Goal: Task Accomplishment & Management: Complete application form

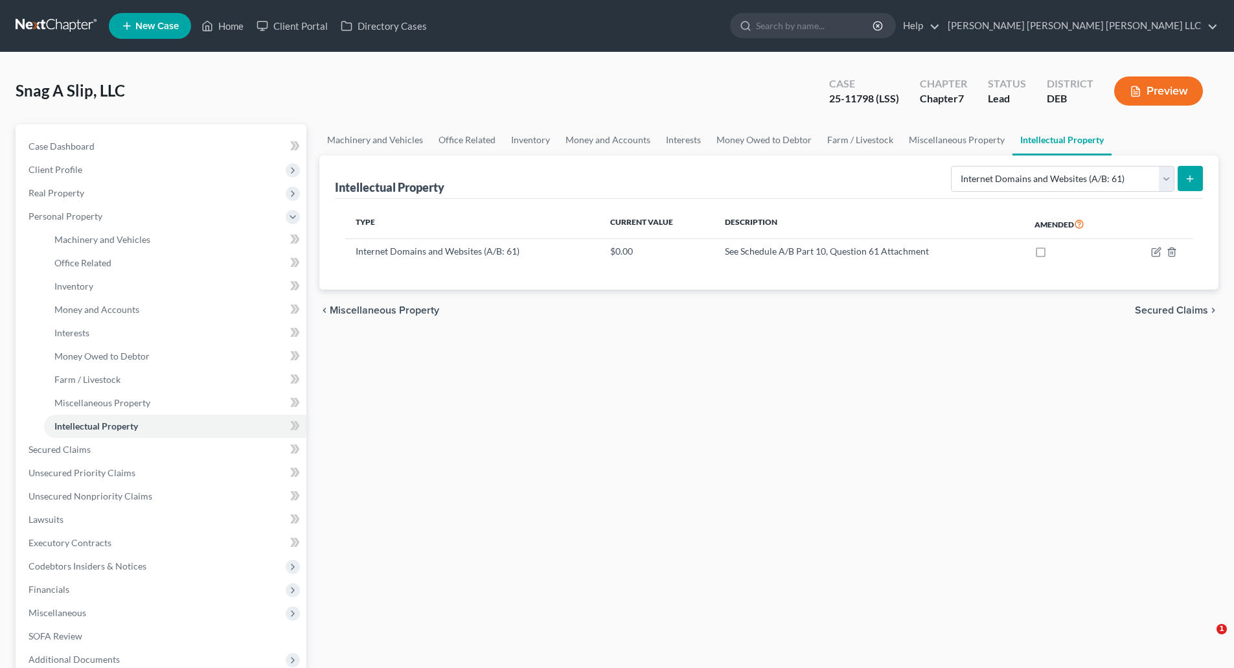
select select "internet_domains_websites"
drag, startPoint x: 231, startPoint y: 22, endPoint x: 276, endPoint y: 96, distance: 87.2
click at [232, 22] on link "Home" at bounding box center [222, 25] width 55 height 23
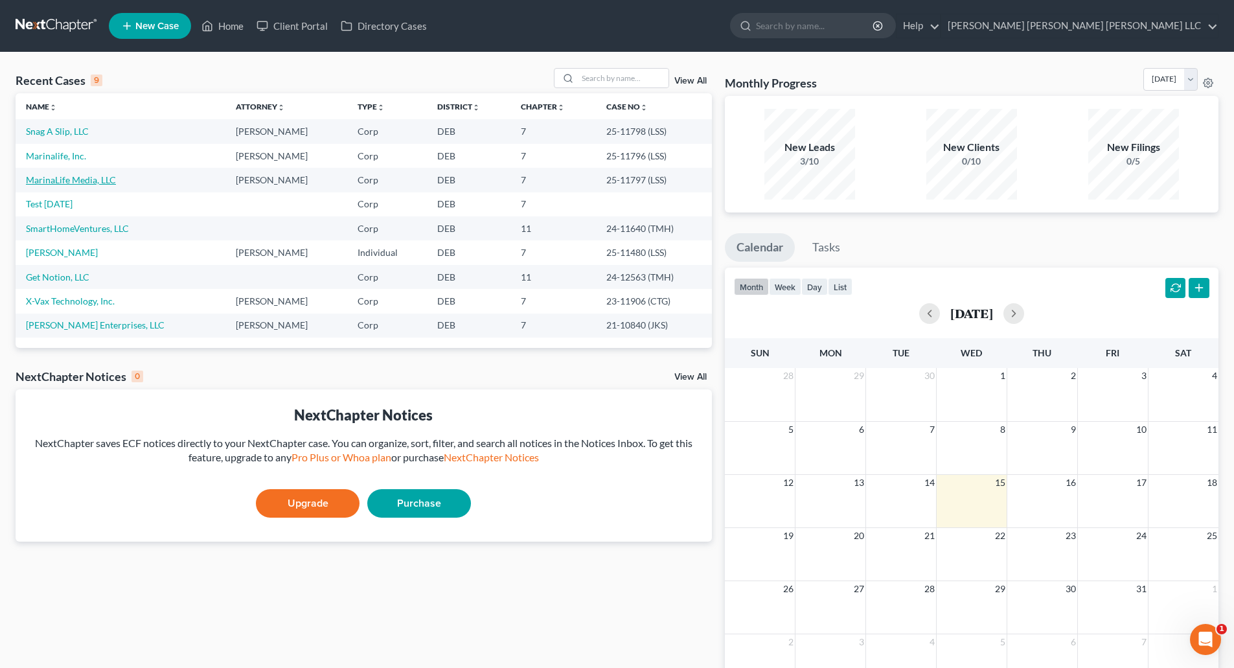
click at [56, 176] on link "MarinaLife Media, LLC" at bounding box center [71, 179] width 90 height 11
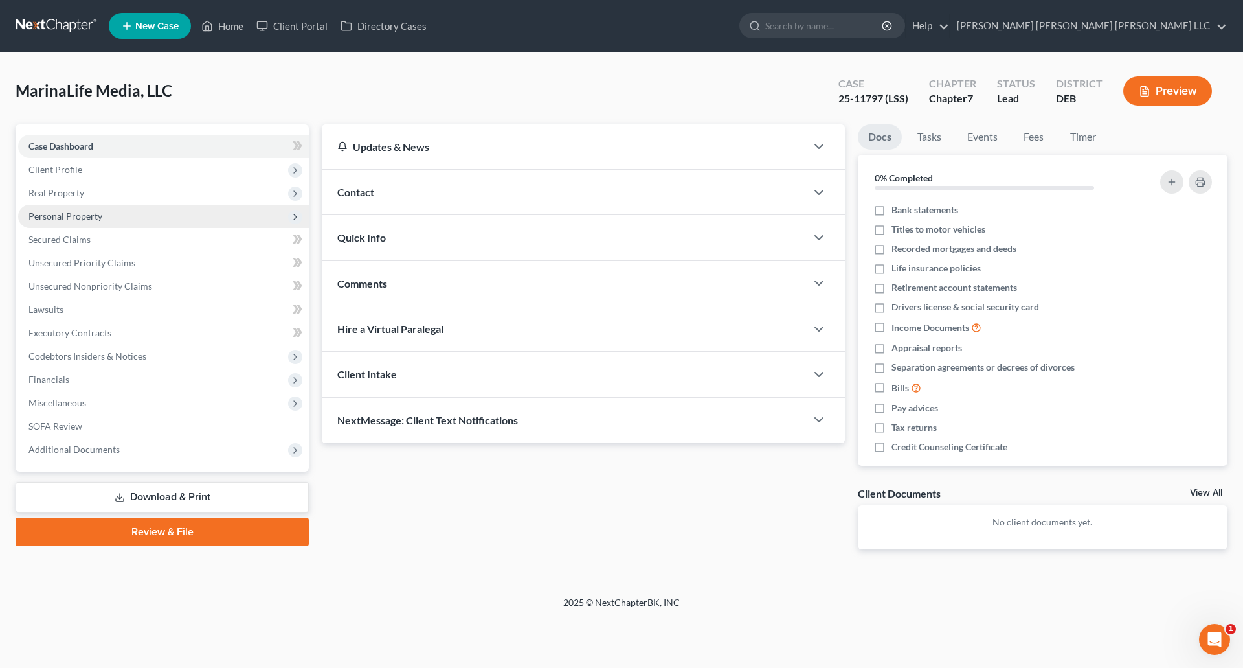
click at [63, 221] on span "Personal Property" at bounding box center [65, 215] width 74 height 11
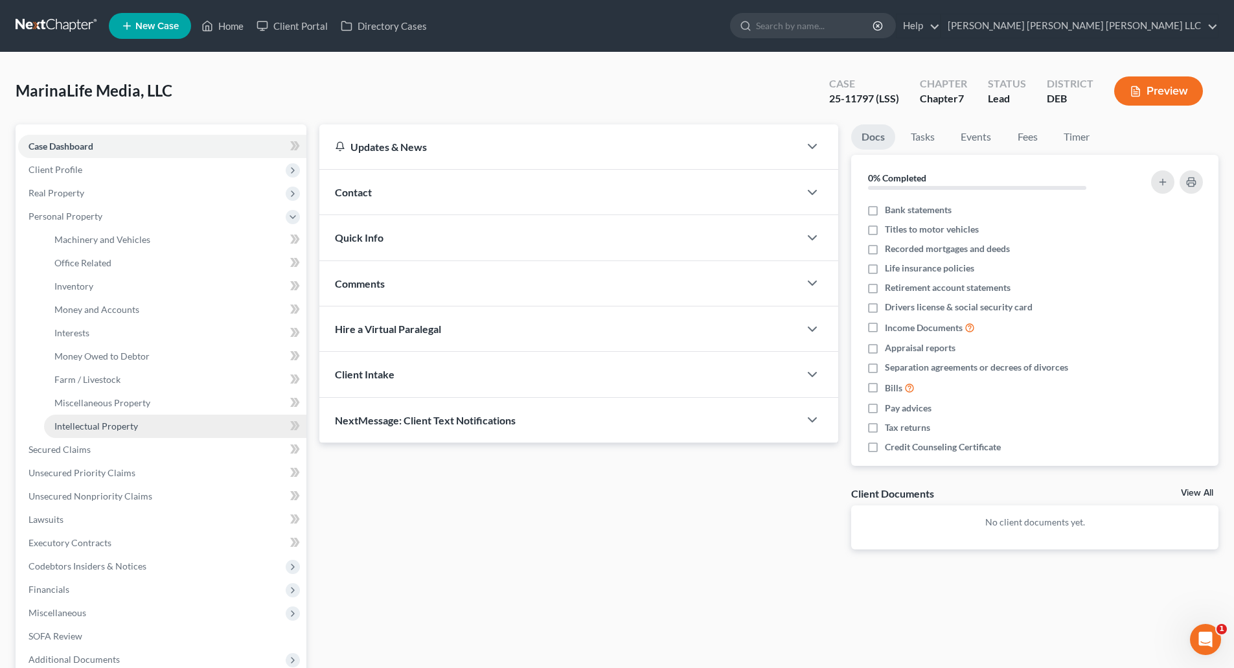
click at [87, 424] on span "Intellectual Property" at bounding box center [96, 425] width 84 height 11
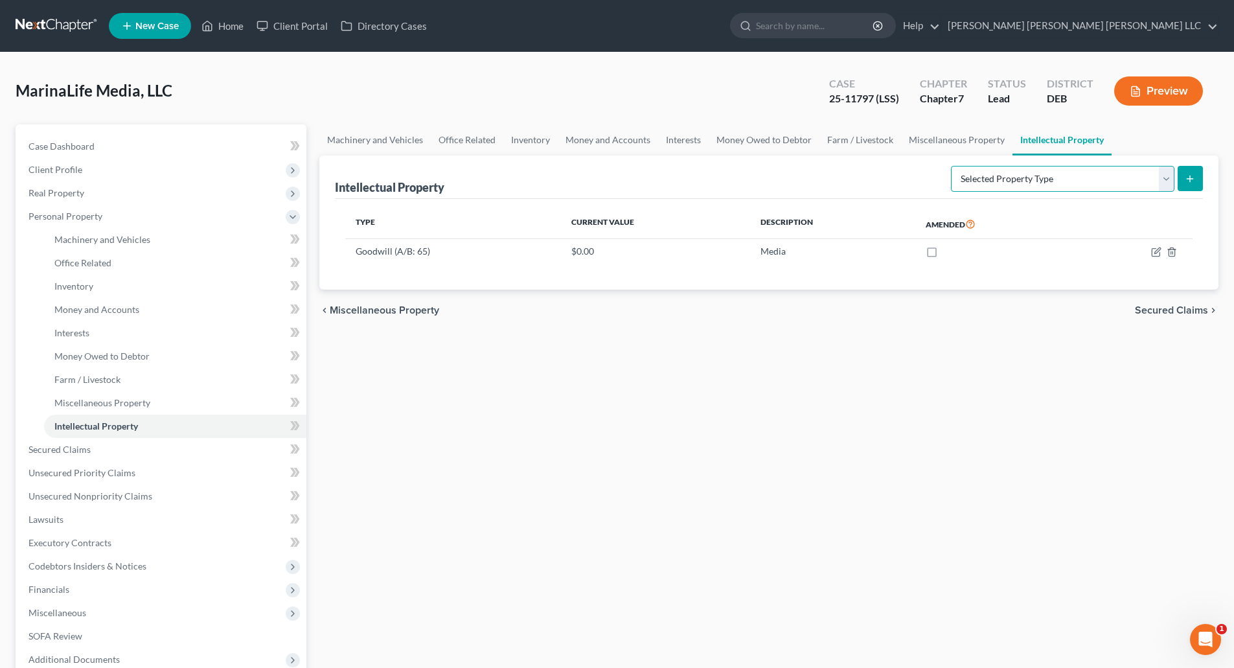
click at [1165, 178] on select "Selected Property Type Customer Lists (A/B: 63) Goodwill (A/B: 65) Internet Dom…" at bounding box center [1062, 179] width 223 height 26
select select "other_intellectual_property"
click at [952, 166] on select "Selected Property Type Customer Lists (A/B: 63) Goodwill (A/B: 65) Internet Dom…" at bounding box center [1062, 179] width 223 height 26
click at [1192, 182] on icon "submit" at bounding box center [1189, 179] width 10 height 10
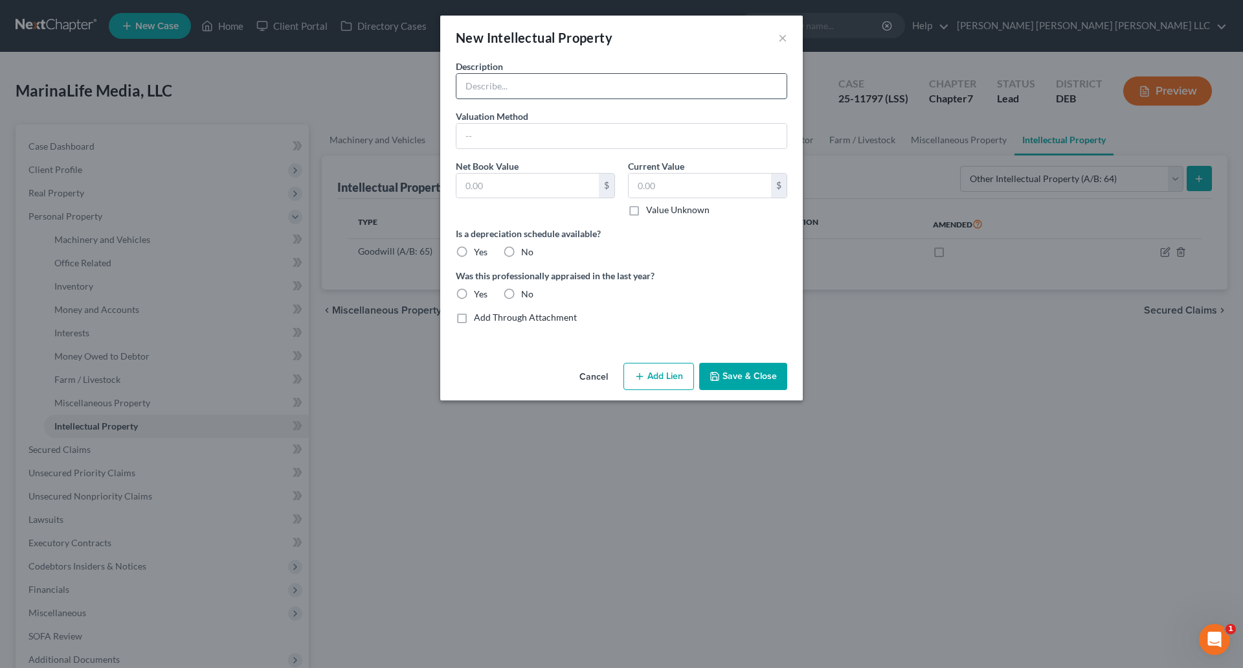
click at [512, 92] on input "text" at bounding box center [622, 86] width 330 height 25
type input "Website Dev"
type input "Book"
click at [659, 183] on input "text" at bounding box center [700, 186] width 142 height 25
type input "34,658.07"
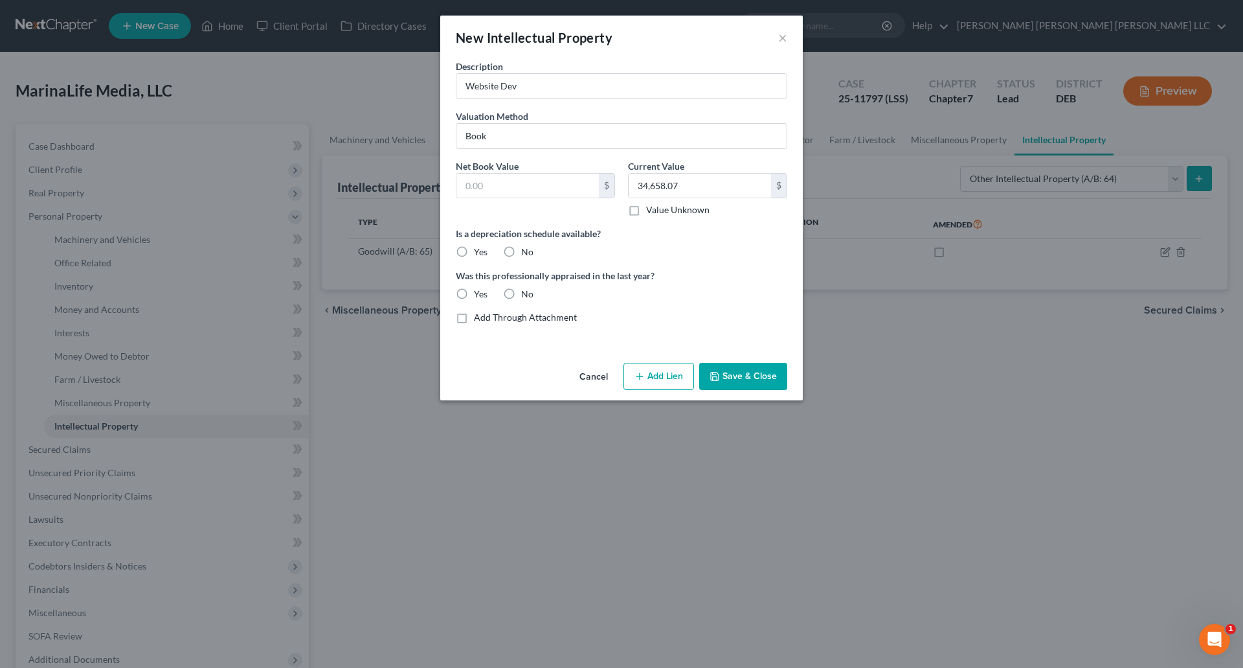
click at [474, 251] on label "Yes" at bounding box center [481, 251] width 14 height 13
click at [479, 251] on input "Yes" at bounding box center [483, 249] width 8 height 8
radio input "true"
click at [754, 383] on button "Save & Close" at bounding box center [743, 376] width 88 height 27
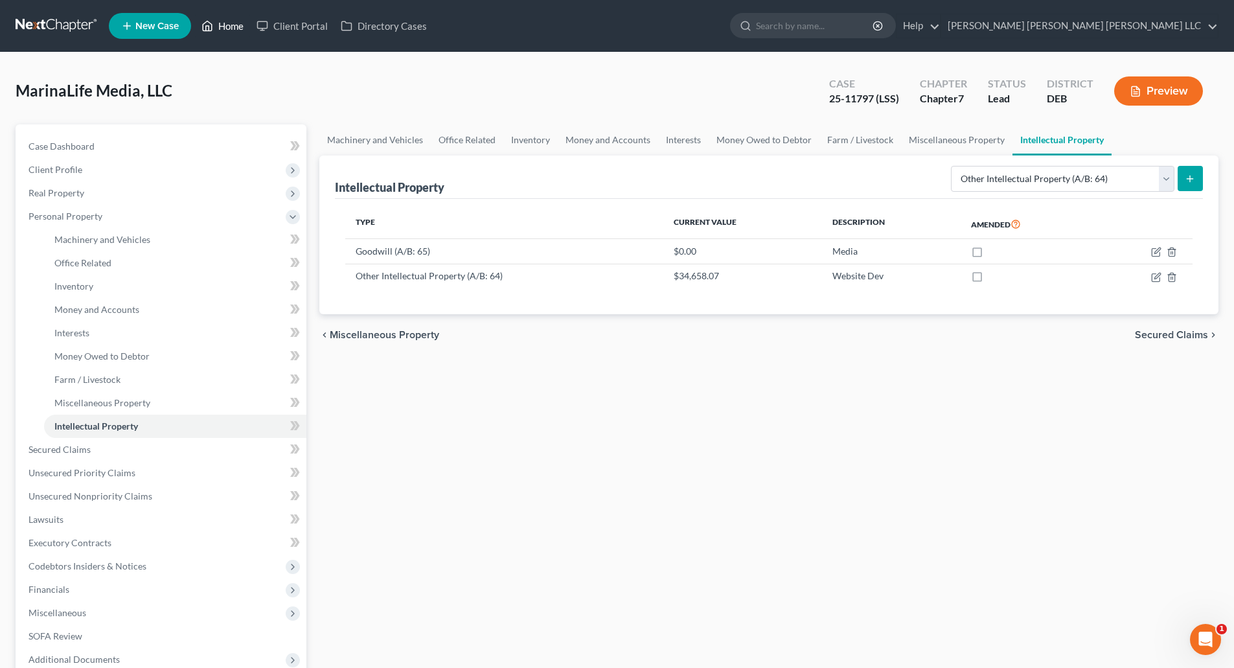
click at [224, 30] on link "Home" at bounding box center [222, 25] width 55 height 23
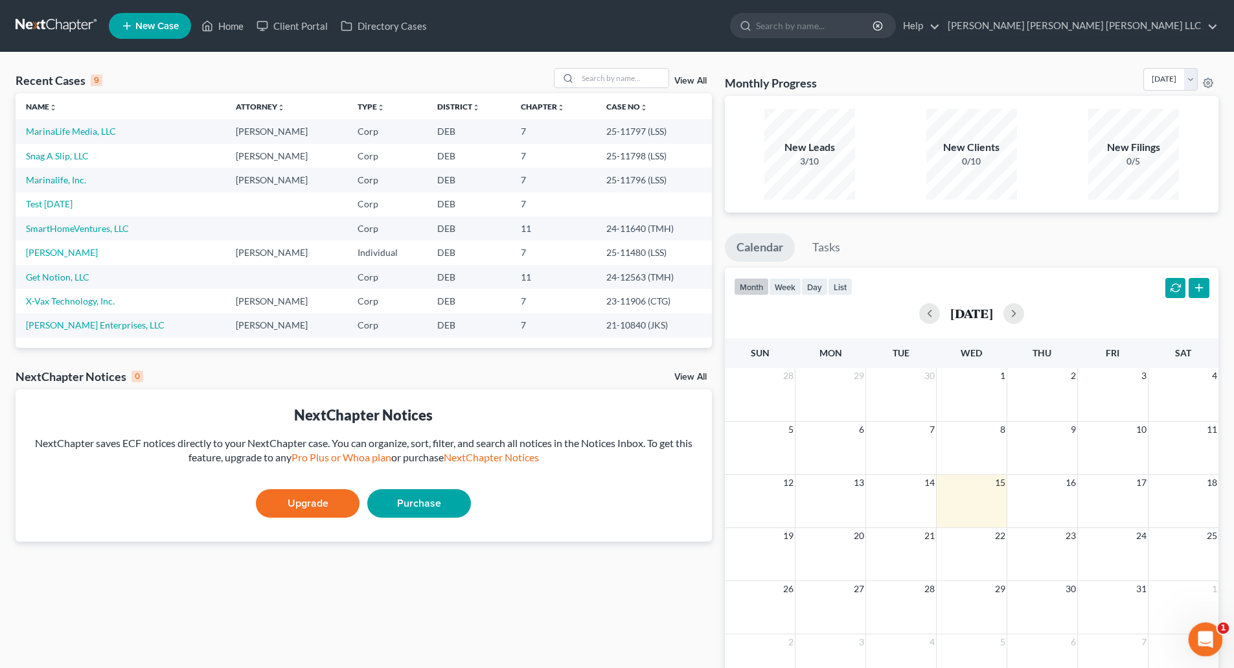
click at [1212, 642] on div "Open Intercom Messenger" at bounding box center [1203, 637] width 43 height 43
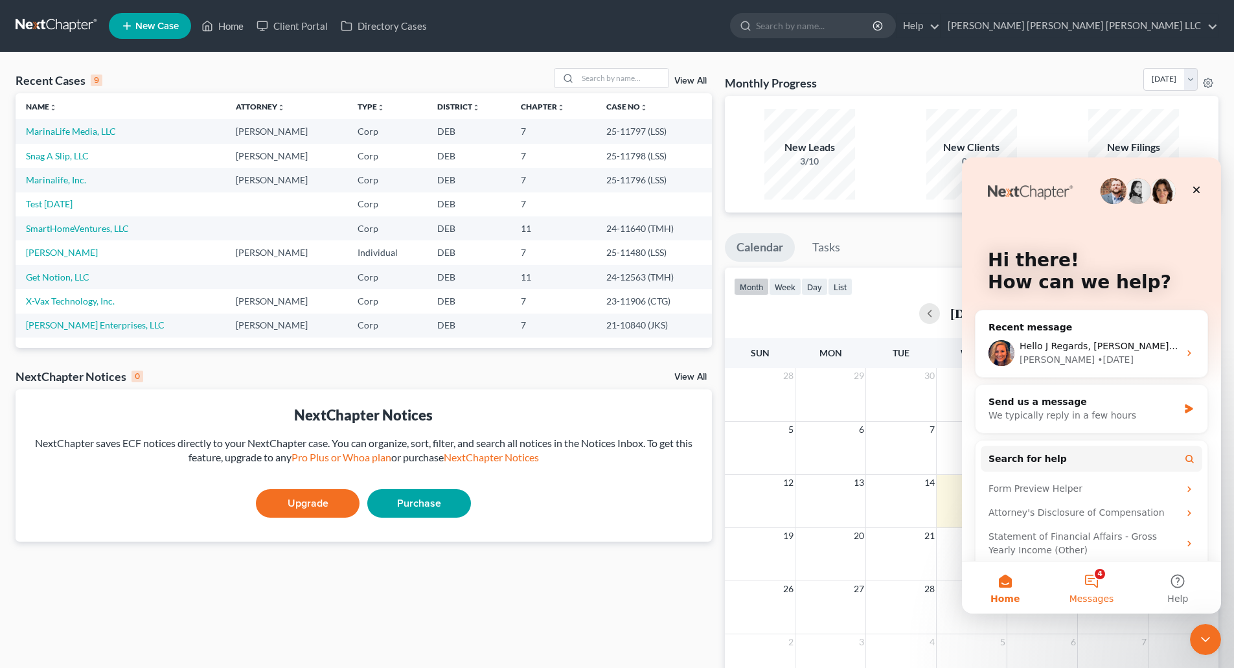
click at [1096, 585] on button "4 Messages" at bounding box center [1091, 587] width 86 height 52
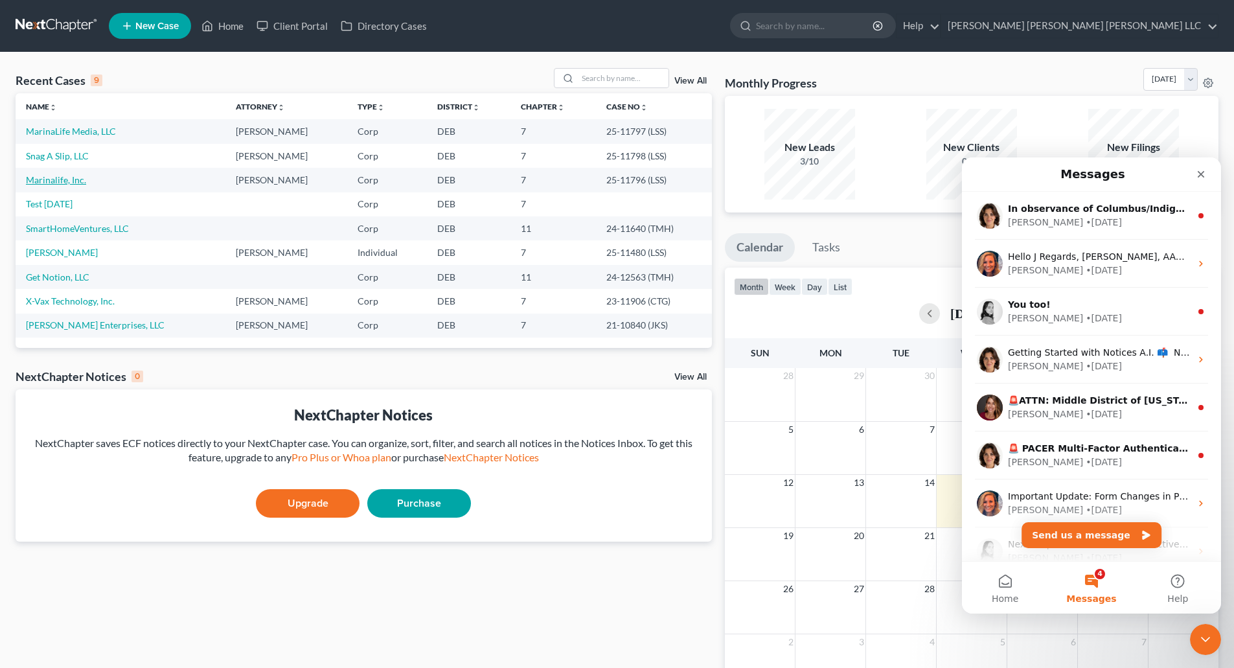
click at [58, 181] on link "Marinalife, Inc." at bounding box center [56, 179] width 60 height 11
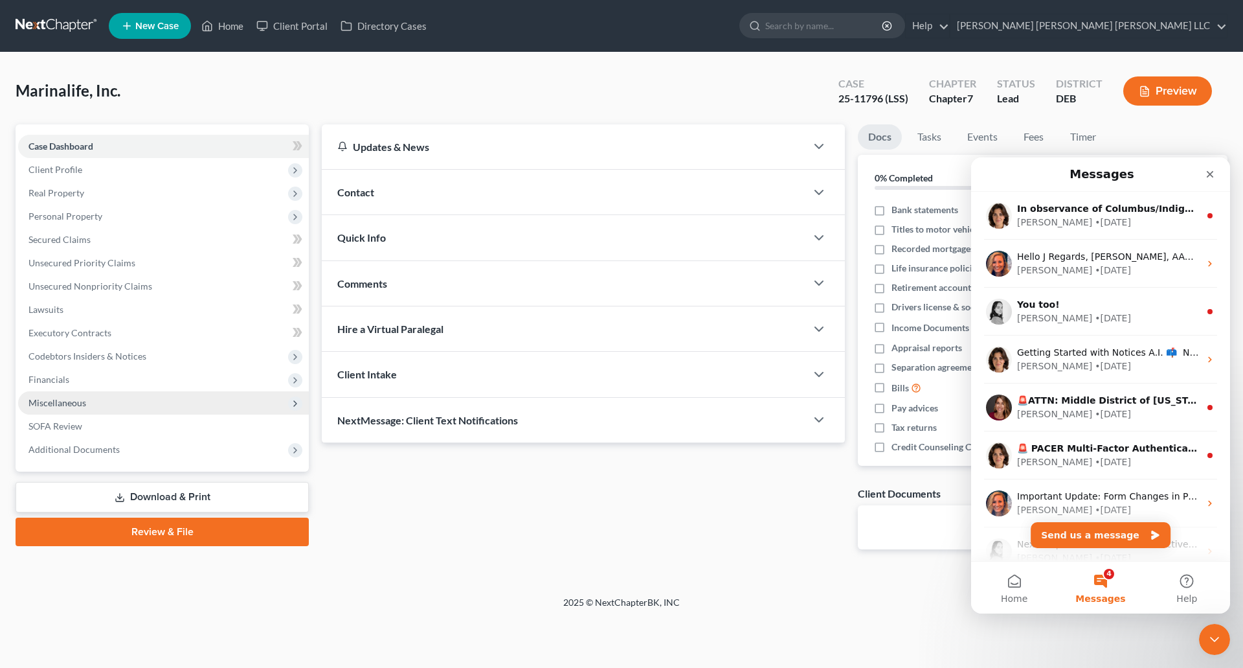
click at [293, 403] on icon at bounding box center [295, 403] width 10 height 10
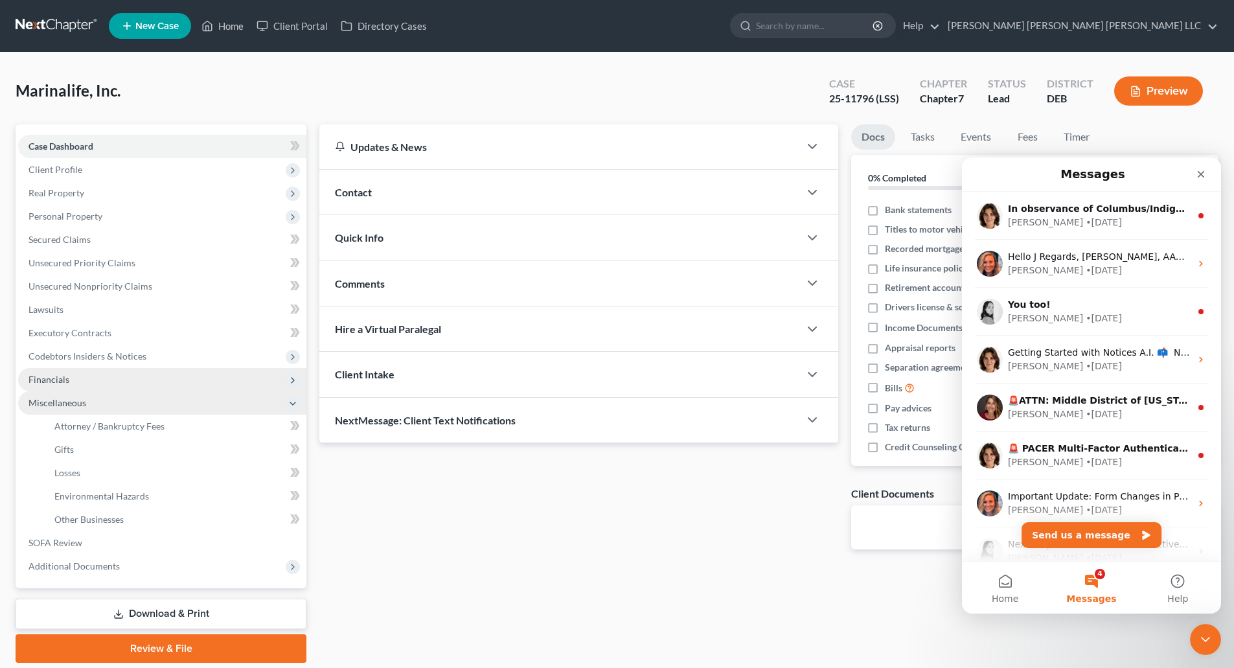
click at [288, 378] on icon at bounding box center [293, 380] width 10 height 10
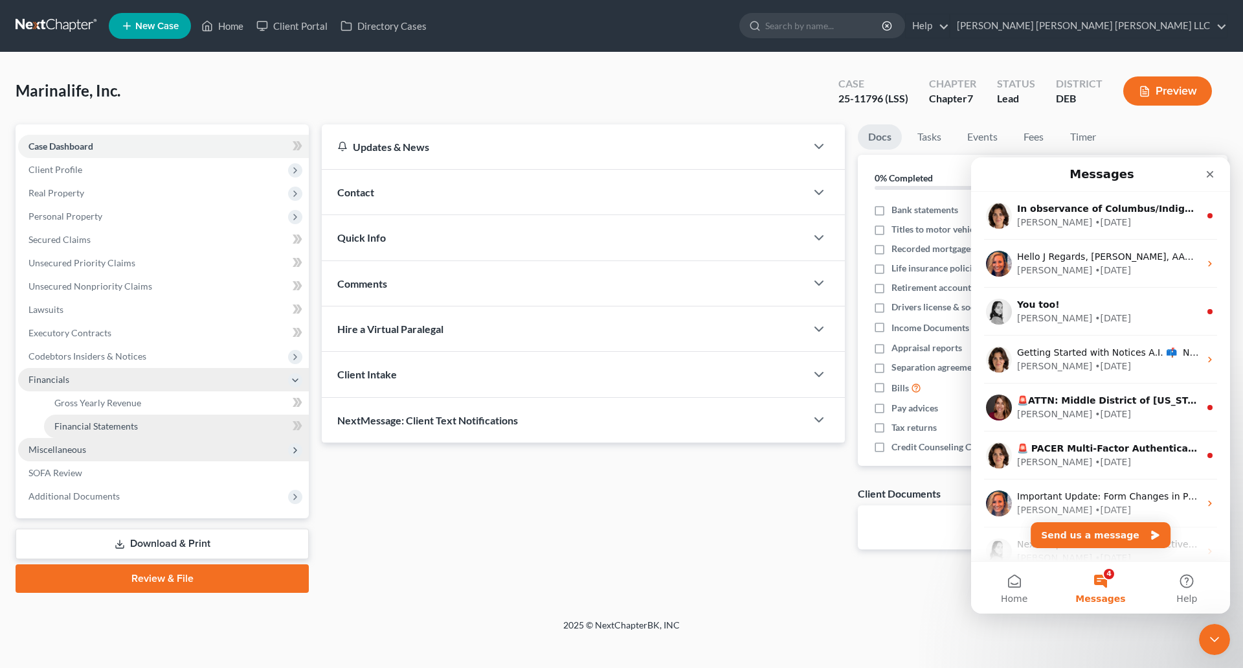
click at [117, 430] on span "Financial Statements" at bounding box center [96, 425] width 84 height 11
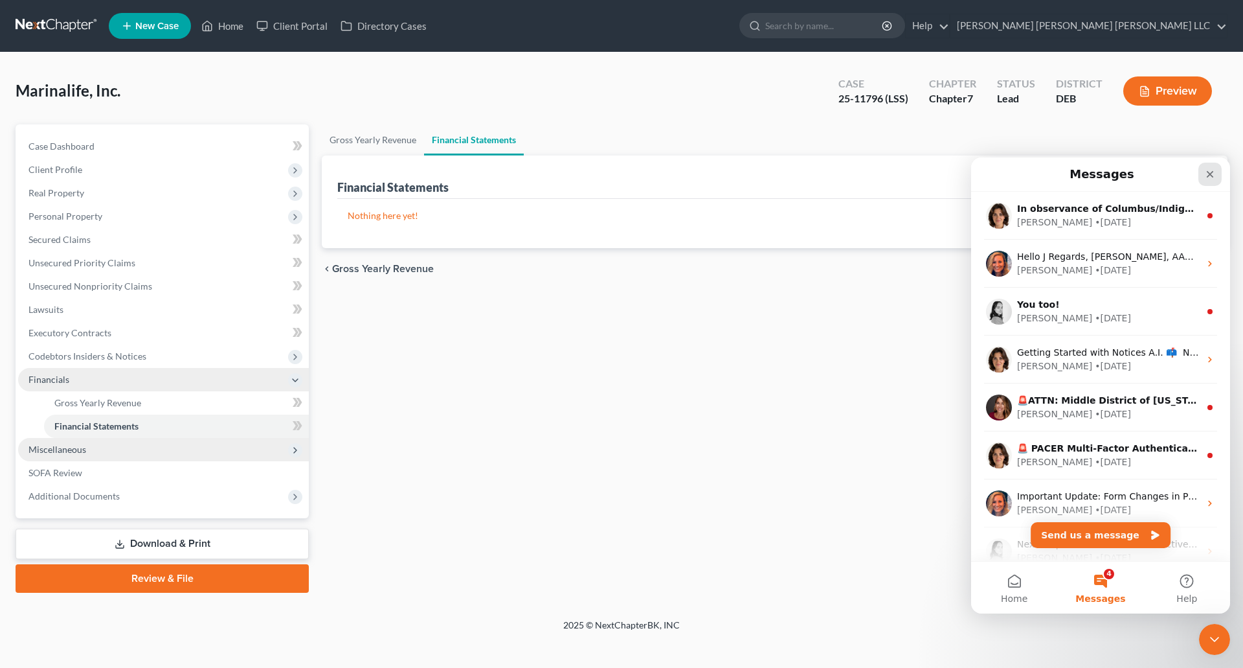
click at [1206, 173] on icon "Close" at bounding box center [1210, 174] width 10 height 10
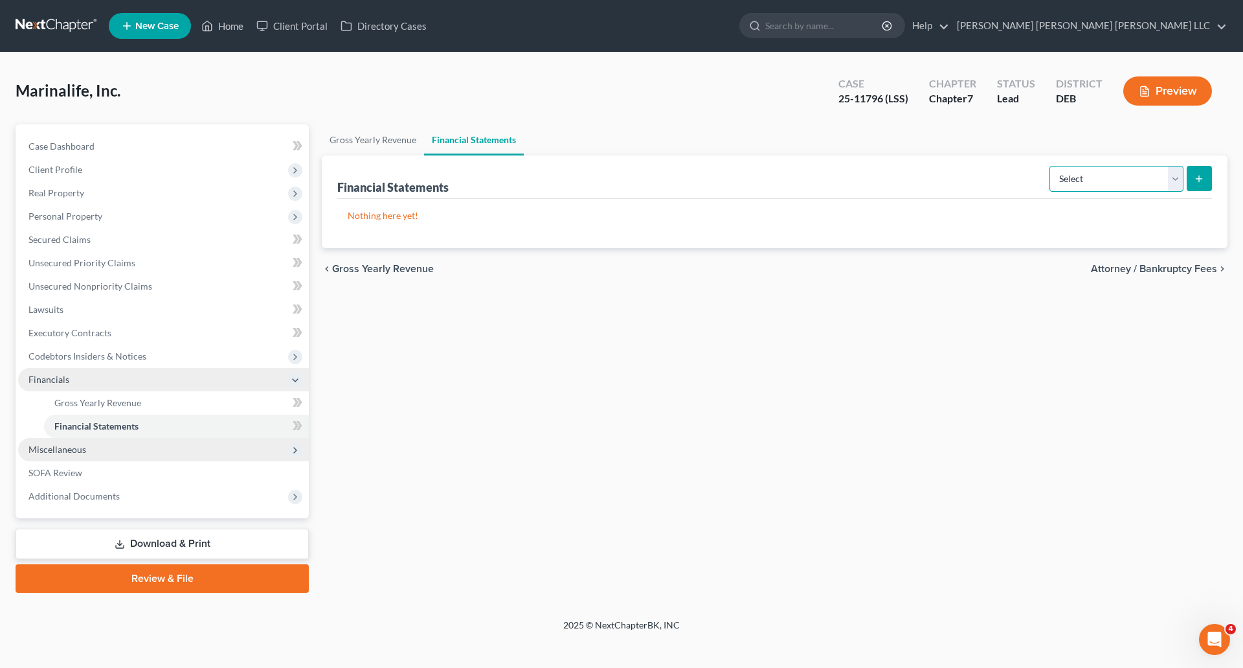
click at [1177, 178] on select "Select Auditor Bookkeeper Creditor Pension Contribution Records Keeper Tax Cons…" at bounding box center [1117, 179] width 134 height 26
click at [47, 474] on span "SOFA Review" at bounding box center [55, 472] width 54 height 11
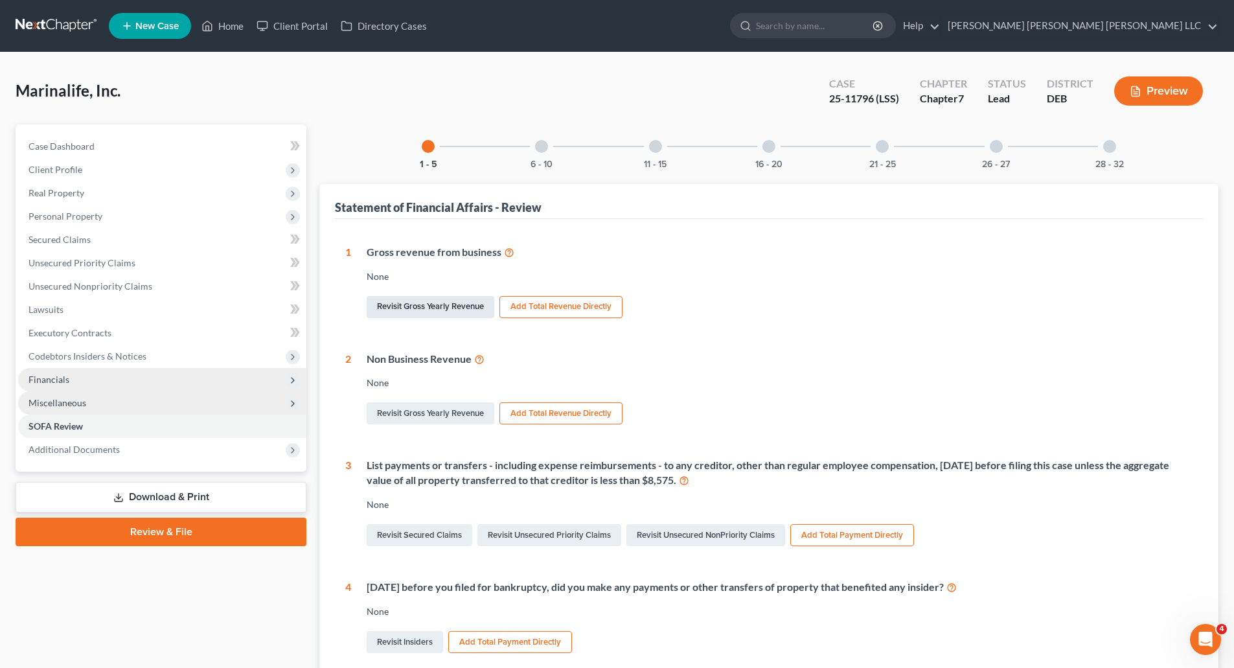
click at [404, 306] on link "Revisit Gross Yearly Revenue" at bounding box center [431, 307] width 128 height 22
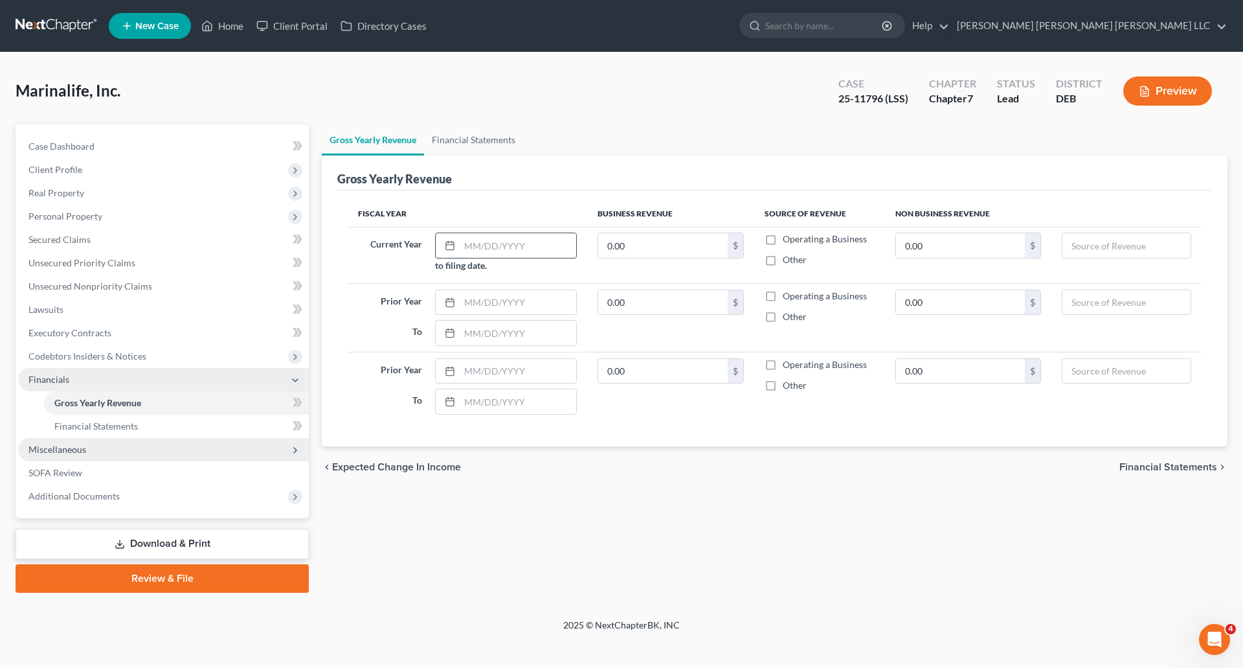
click at [486, 242] on input "text" at bounding box center [518, 245] width 117 height 25
type input "[DATE]"
click at [532, 296] on input "text" at bounding box center [518, 302] width 117 height 25
type input "[DATE]"
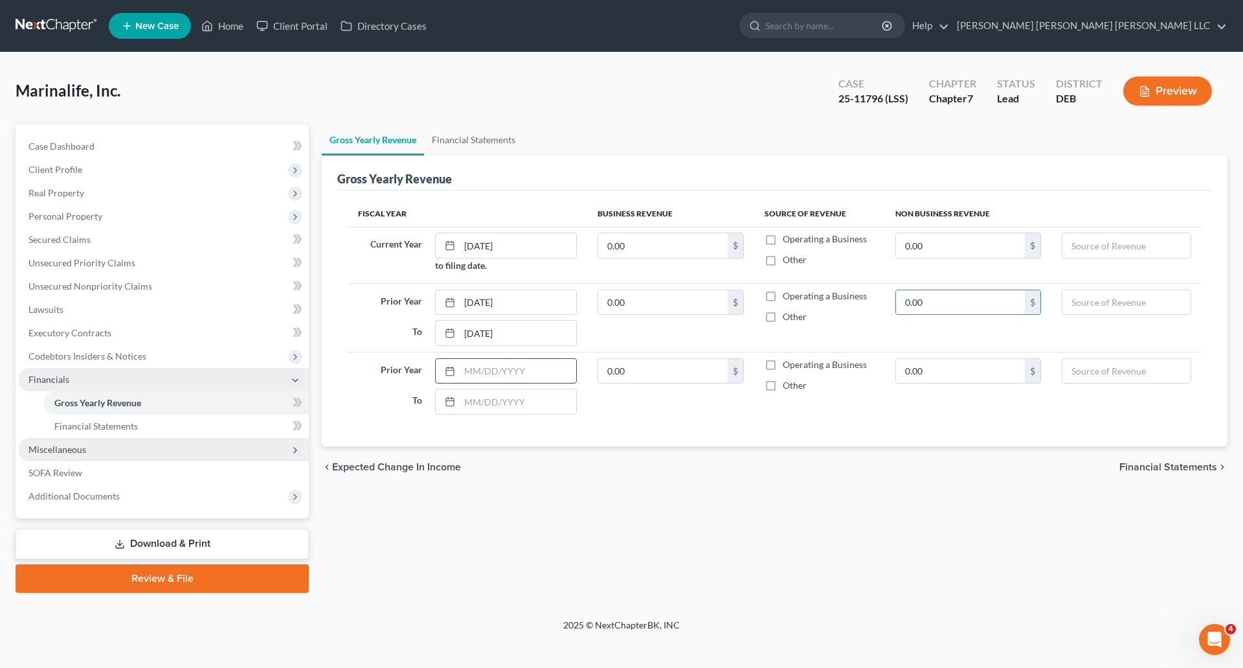
click at [465, 365] on input "text" at bounding box center [518, 371] width 117 height 25
type input "[DATE]"
click at [541, 403] on input "text" at bounding box center [518, 401] width 117 height 25
type input "[DATE]"
click at [55, 468] on span "SOFA Review" at bounding box center [55, 472] width 54 height 11
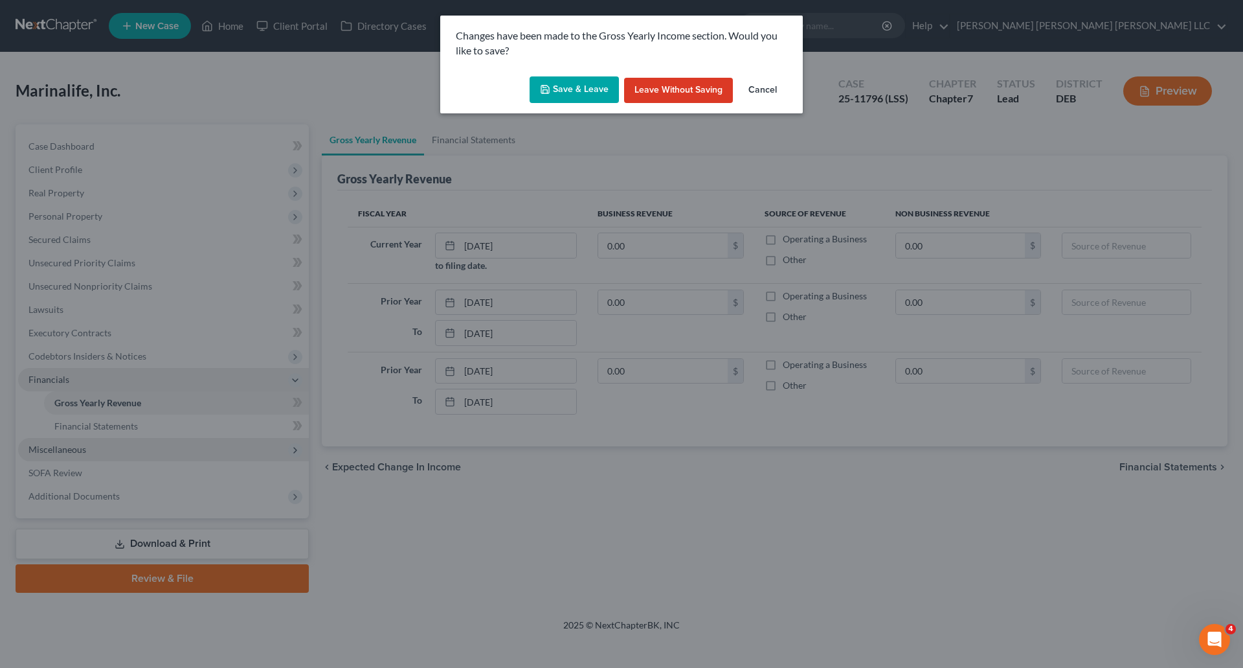
click at [589, 84] on button "Save & Leave" at bounding box center [574, 89] width 89 height 27
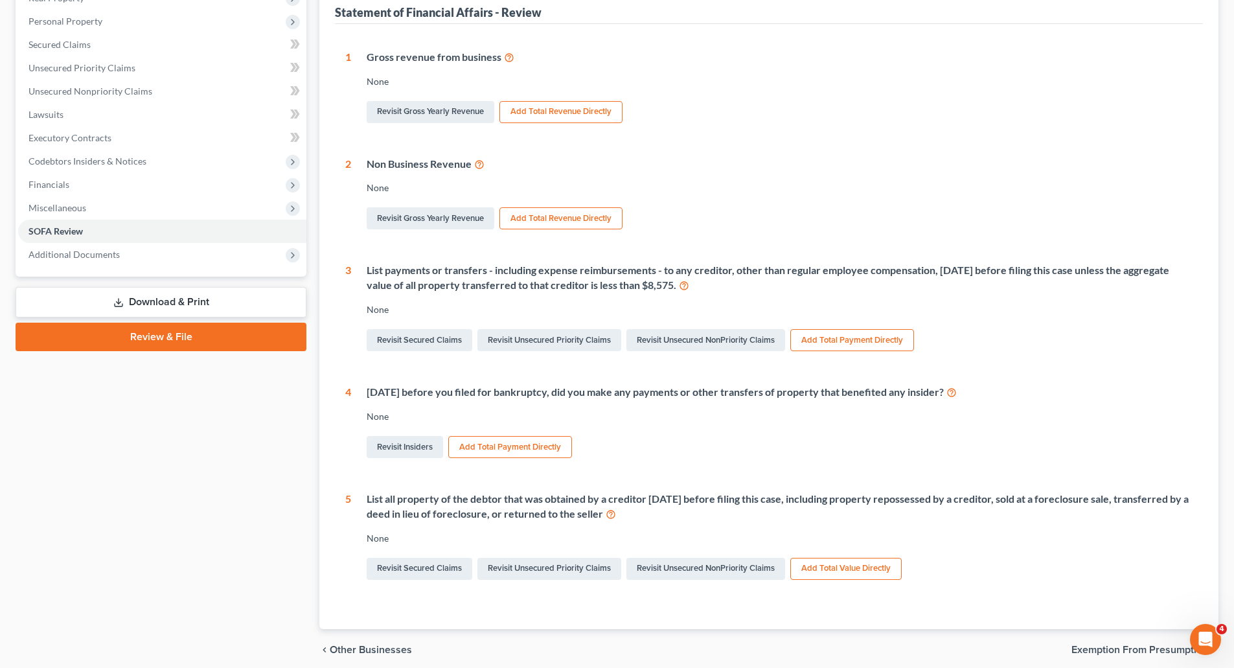
scroll to position [247, 0]
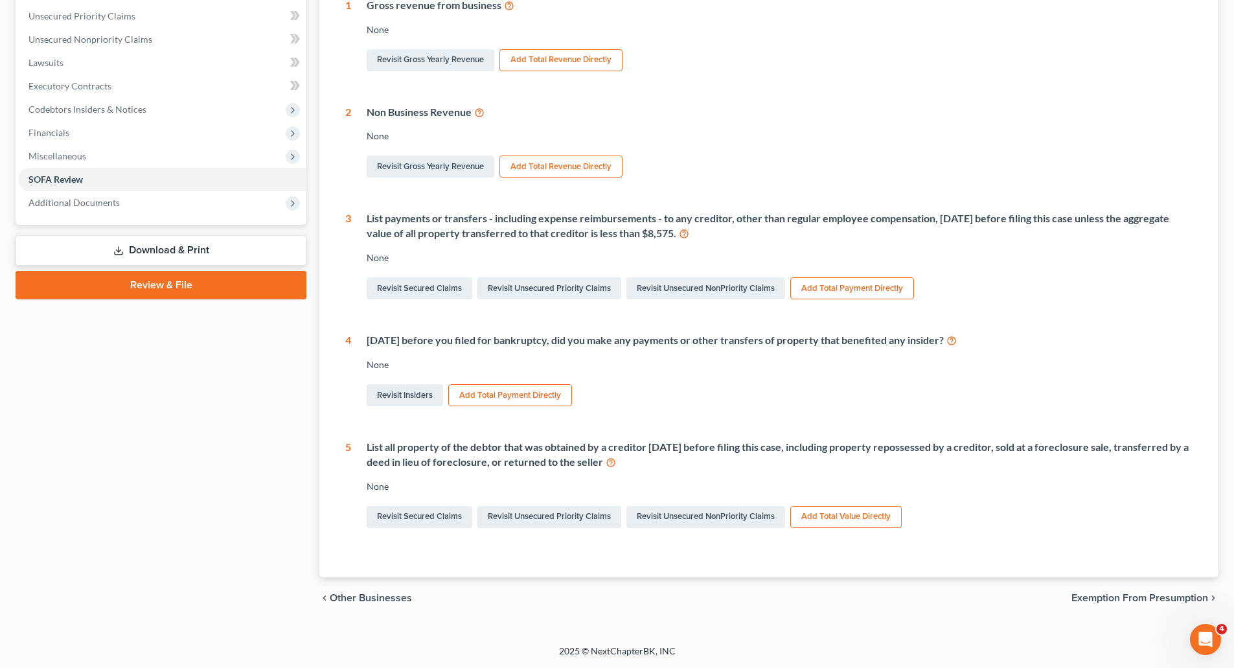
click at [1159, 600] on span "Exemption from Presumption" at bounding box center [1139, 598] width 137 height 10
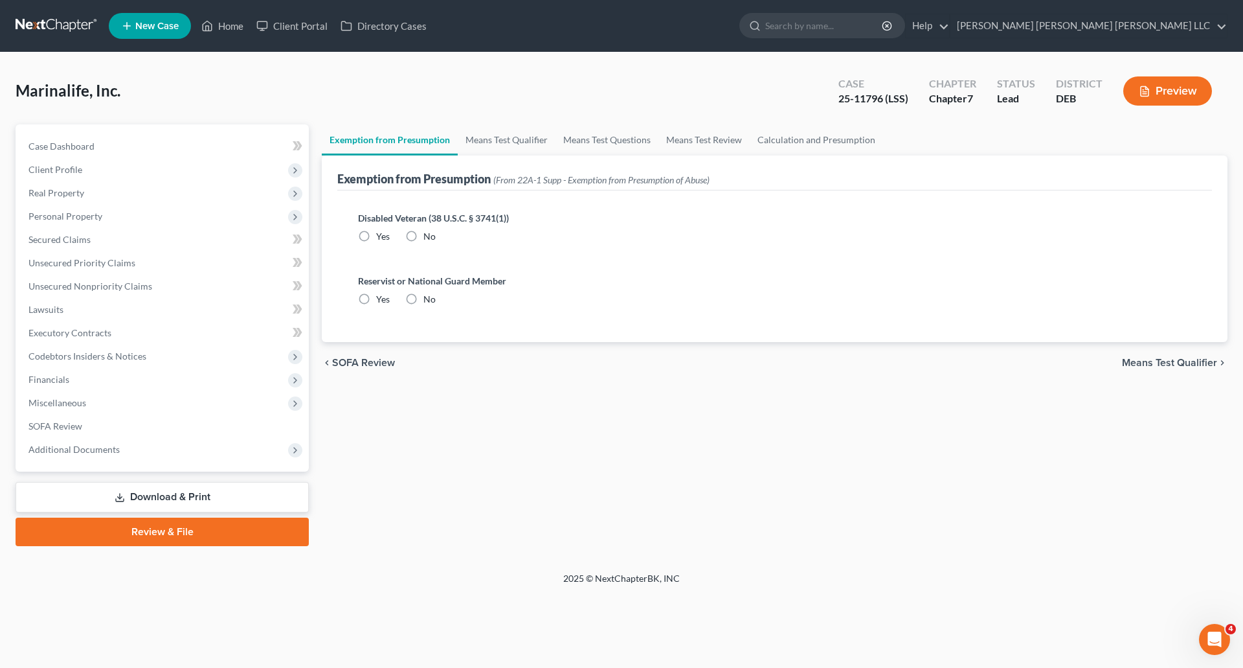
click at [1177, 365] on span "Means Test Qualifier" at bounding box center [1169, 362] width 95 height 10
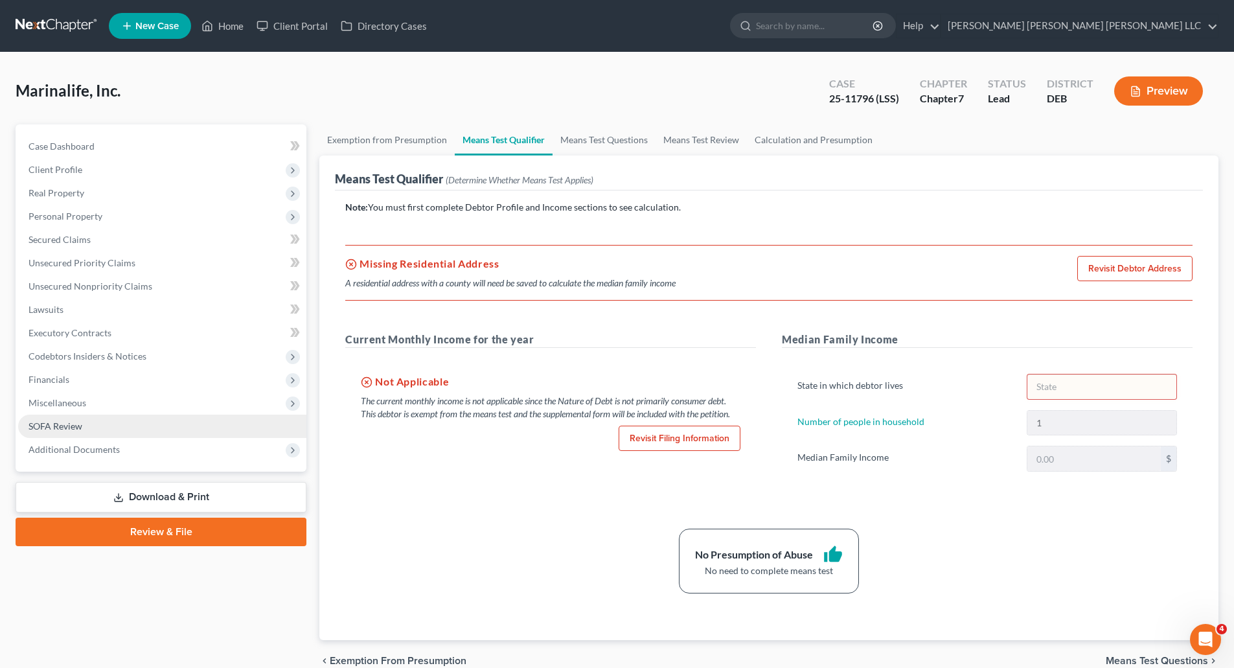
click at [49, 424] on span "SOFA Review" at bounding box center [55, 425] width 54 height 11
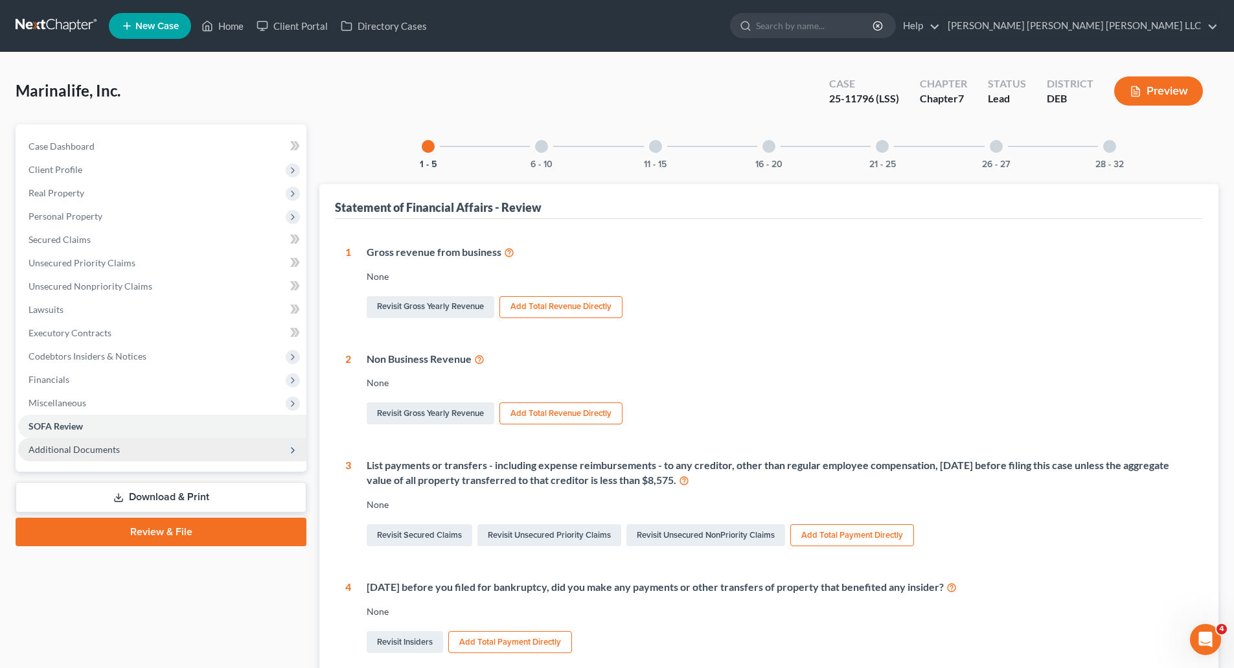
click at [77, 447] on span "Additional Documents" at bounding box center [73, 449] width 91 height 11
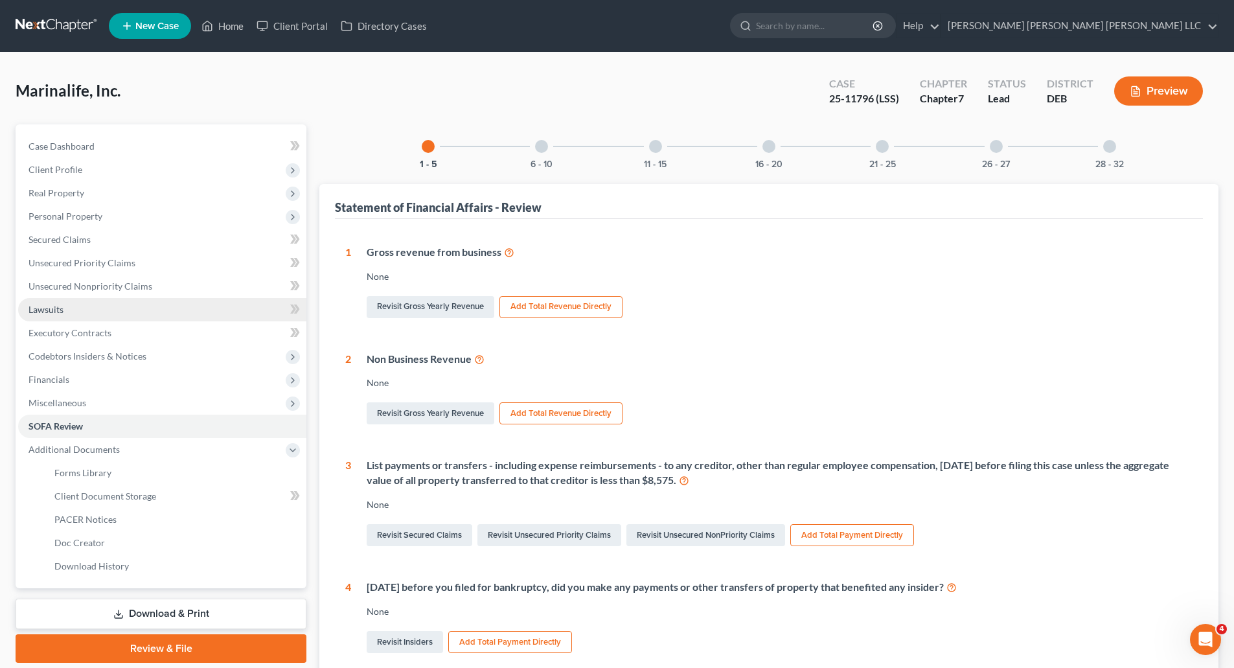
click at [56, 311] on span "Lawsuits" at bounding box center [45, 309] width 35 height 11
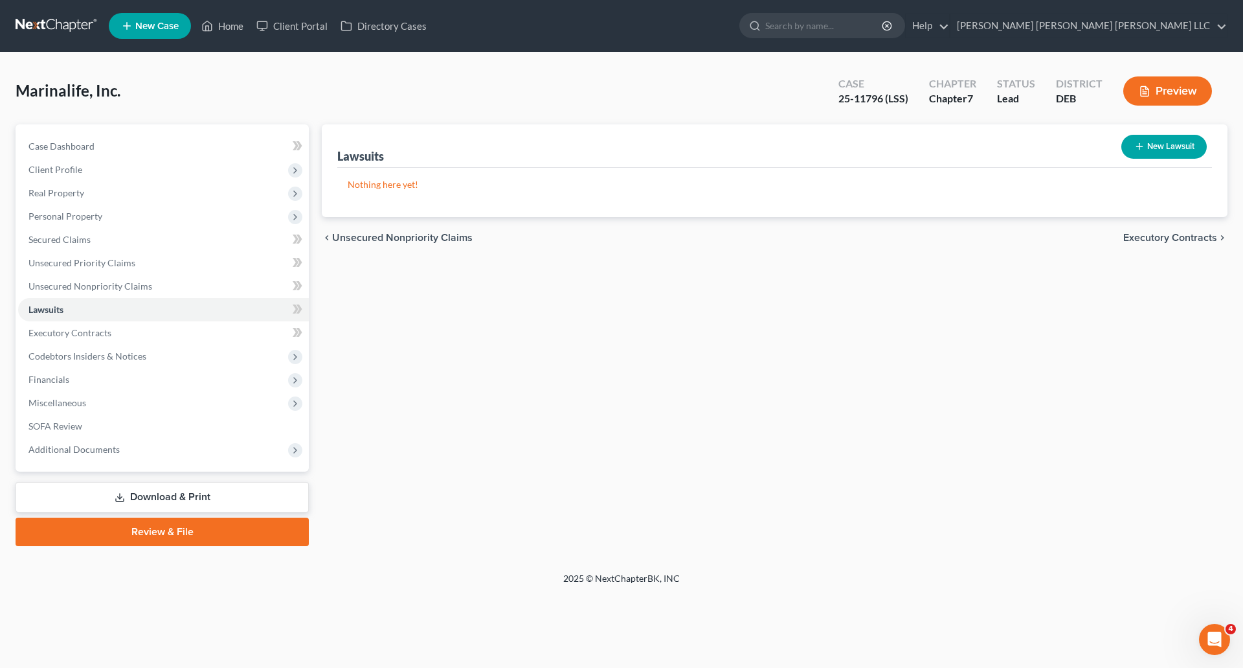
click at [1185, 146] on button "New Lawsuit" at bounding box center [1164, 147] width 85 height 24
select select "0"
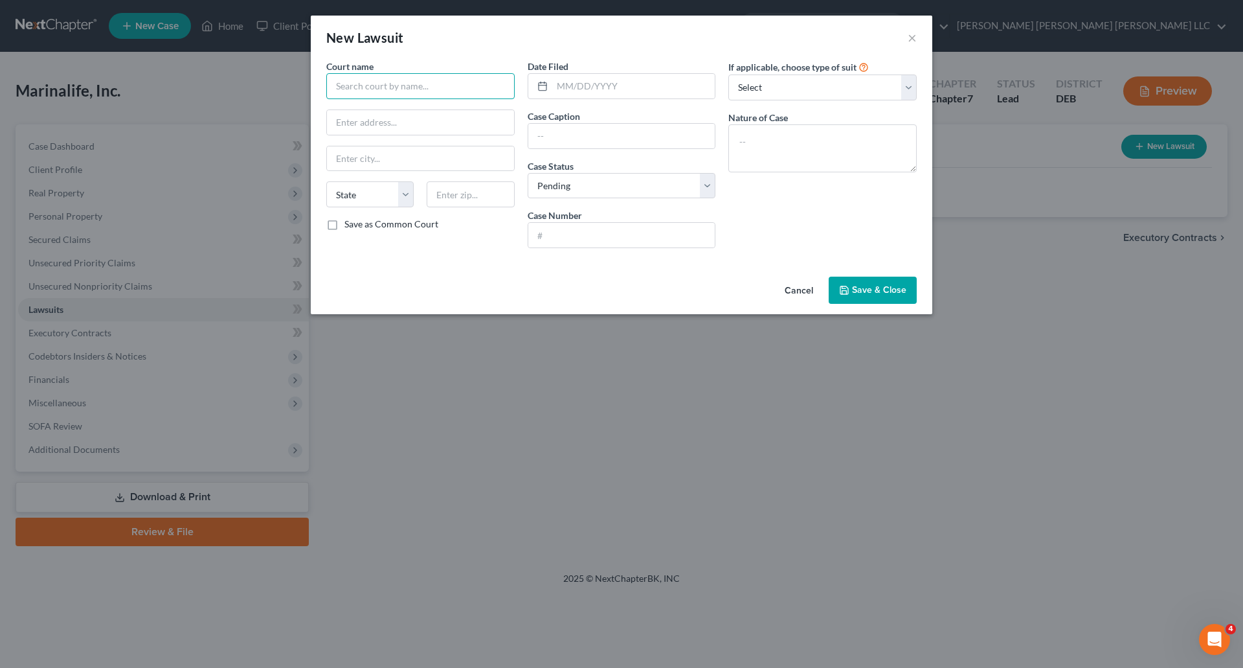
click at [442, 93] on input "text" at bounding box center [420, 86] width 188 height 26
drag, startPoint x: 387, startPoint y: 87, endPoint x: 311, endPoint y: 85, distance: 75.8
click at [311, 85] on div "Court name * [PERSON_NAME] Circuit Court State [US_STATE] AK AR AZ CA CO CT DE …" at bounding box center [622, 166] width 622 height 212
paste input "[PERSON_NAME]"
type input "Circuit Court for [PERSON_NAME][GEOGRAPHIC_DATA]"
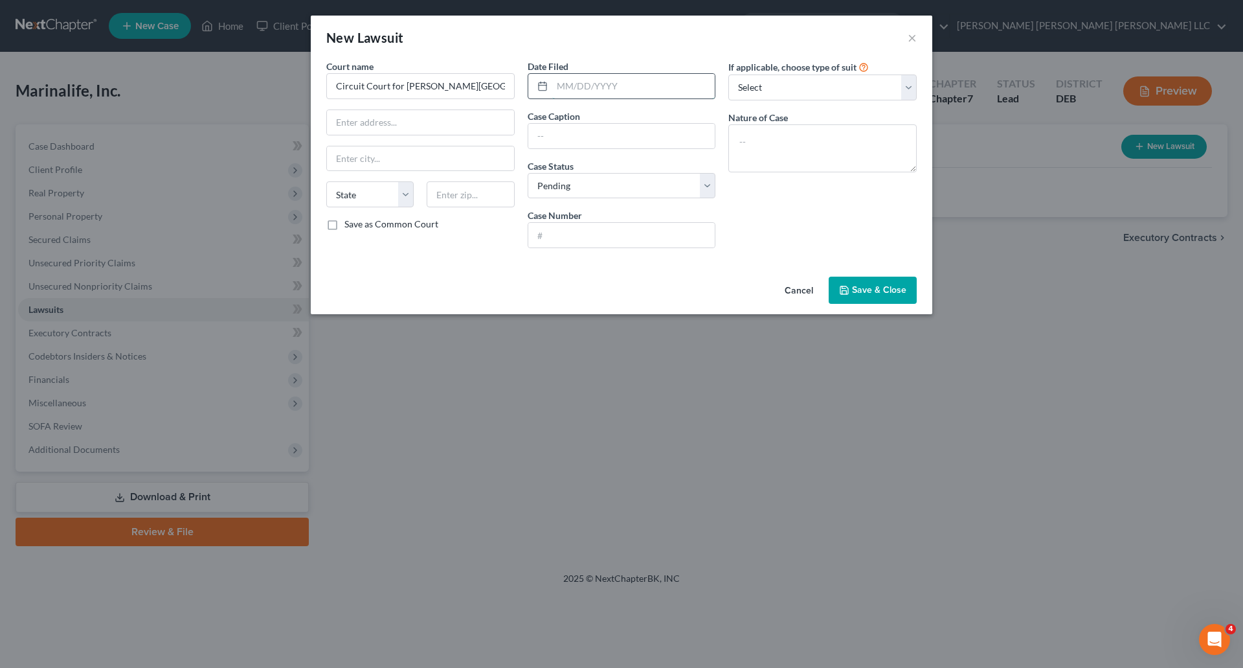
click at [636, 90] on input "text" at bounding box center [633, 86] width 163 height 25
type input "[DATE]"
type input "[PERSON_NAME] v. Marinalife, Inc."
click at [576, 237] on input "text" at bounding box center [621, 235] width 187 height 25
type input "C-02-CV-25-002472"
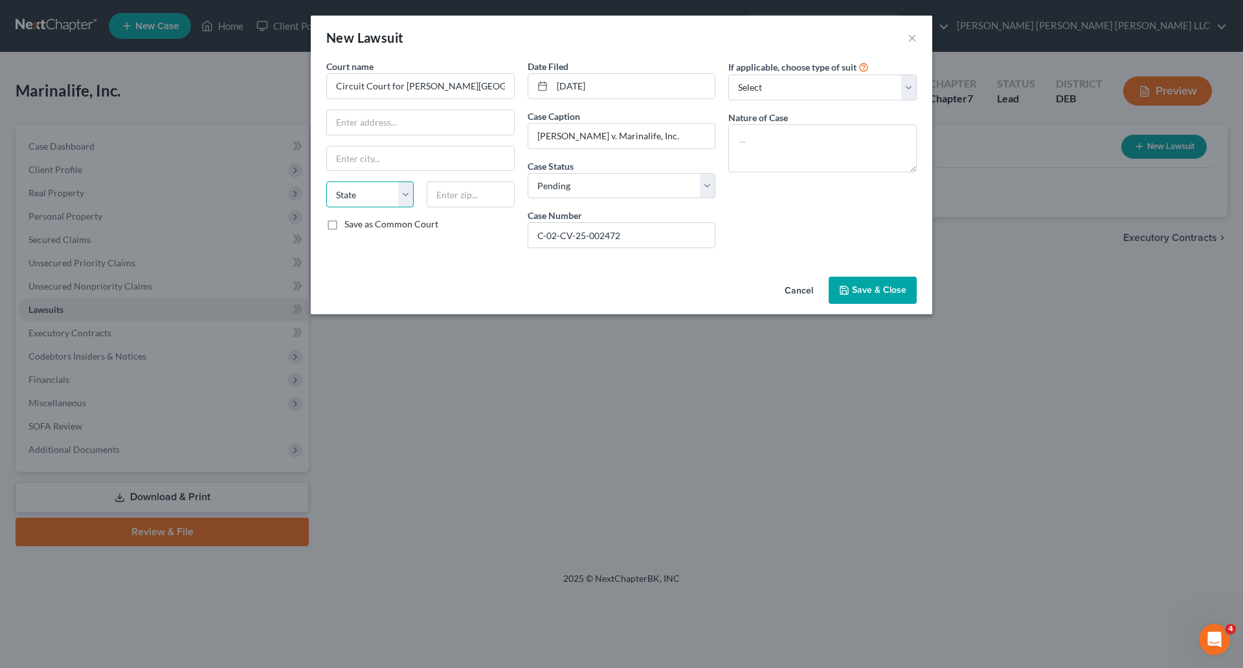
click at [403, 198] on select "State [US_STATE] AK AR AZ CA CO CT DE DC [GEOGRAPHIC_DATA] [GEOGRAPHIC_DATA] GU…" at bounding box center [369, 194] width 87 height 26
select select "21"
click at [326, 181] on select "State [US_STATE] AK AR AZ CA CO CT DE DC [GEOGRAPHIC_DATA] [GEOGRAPHIC_DATA] GU…" at bounding box center [369, 194] width 87 height 26
click at [406, 116] on input "text" at bounding box center [420, 122] width 187 height 25
type input "[STREET_ADDRESS][DEMOGRAPHIC_DATA]"
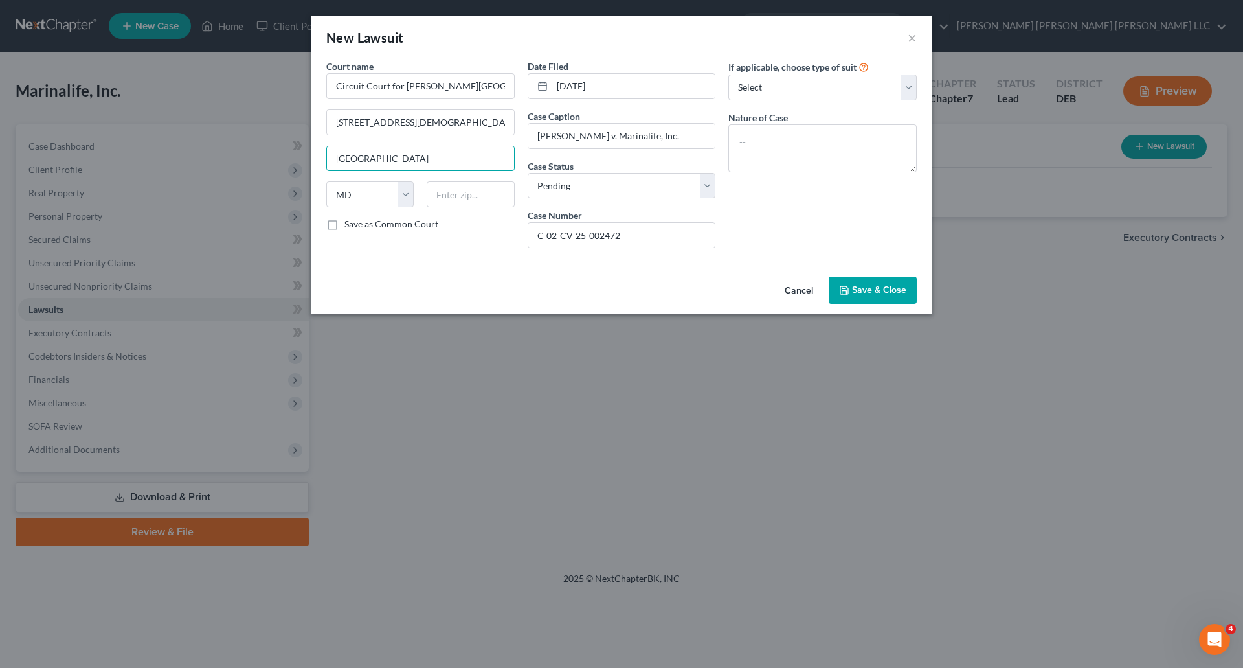
type input "[GEOGRAPHIC_DATA]"
click at [461, 193] on input "text" at bounding box center [470, 194] width 87 height 26
type input "21401"
click at [494, 84] on input "Circuit Court for [PERSON_NAME][GEOGRAPHIC_DATA]" at bounding box center [420, 86] width 188 height 26
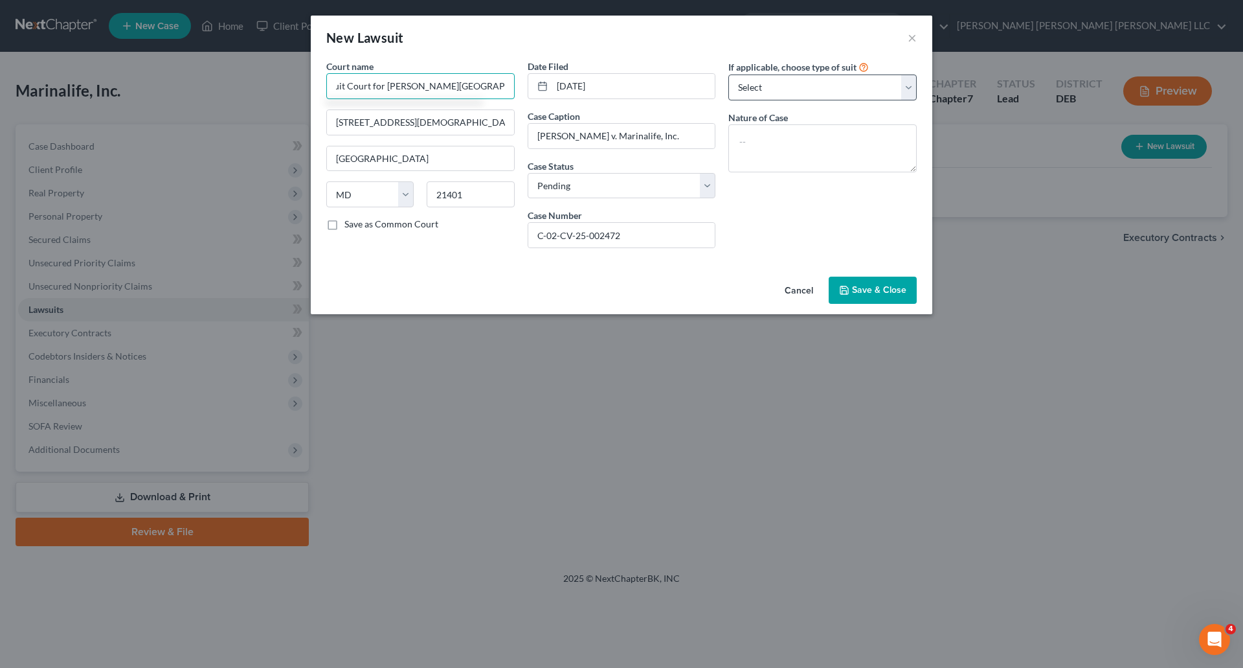
type input "Circuit Court for [PERSON_NAME][GEOGRAPHIC_DATA] [US_STATE]"
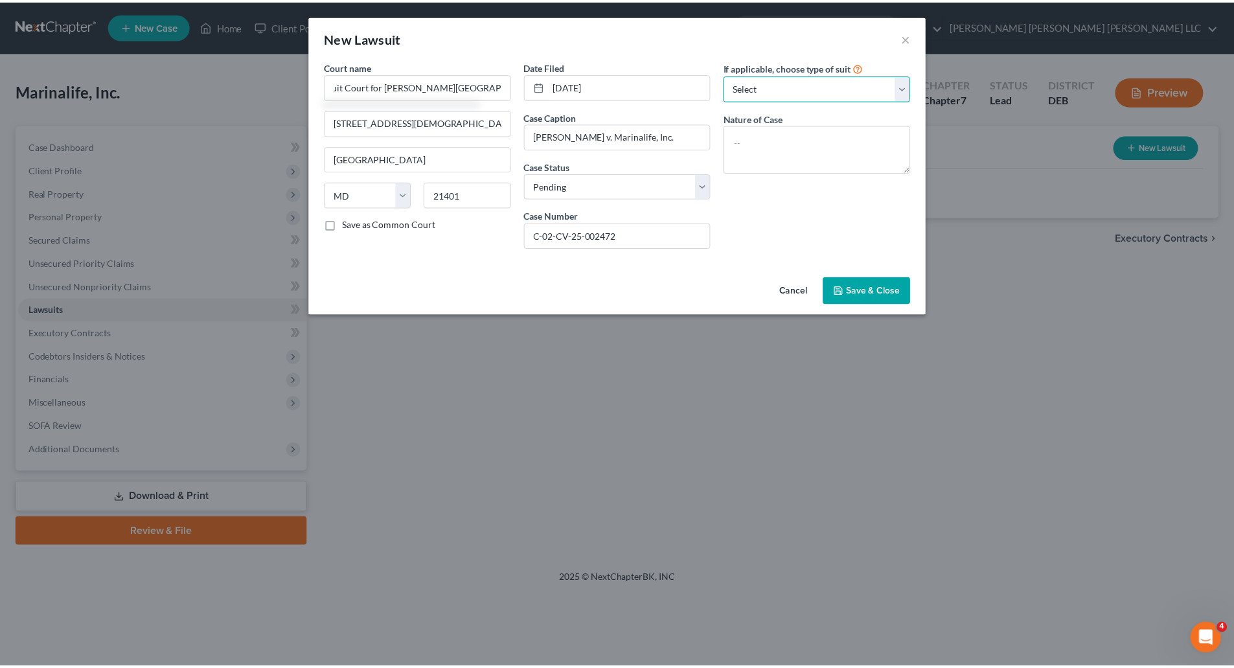
scroll to position [0, 0]
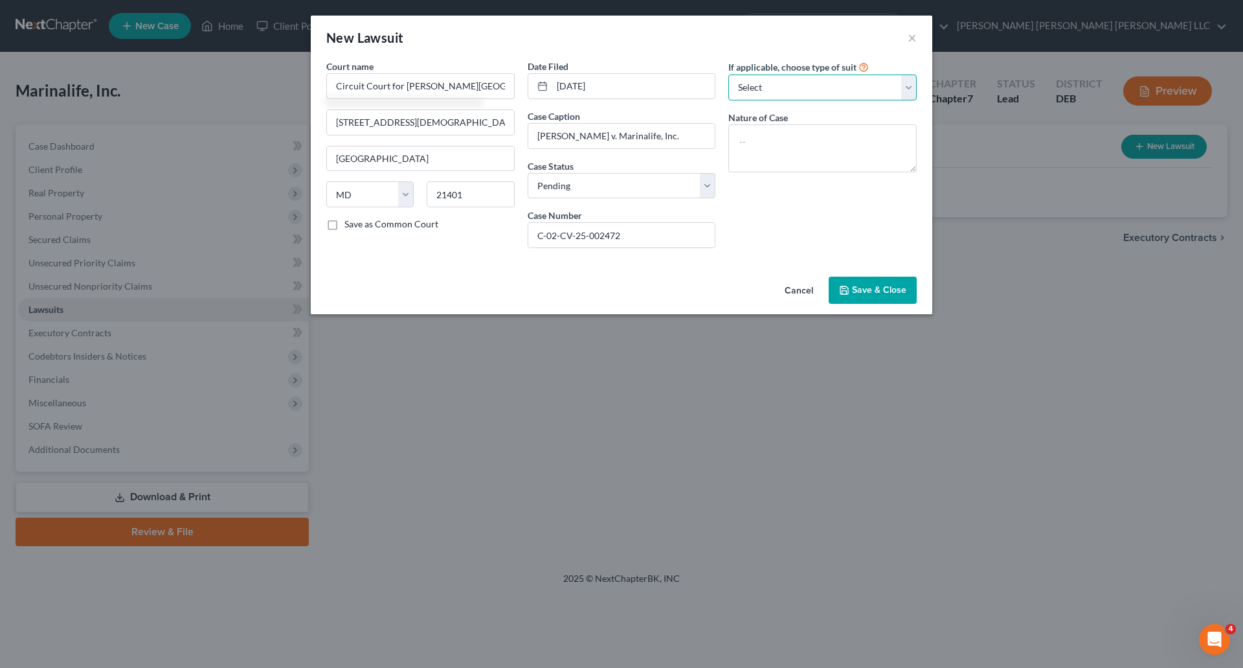
click at [911, 87] on select "Select Repossession Foreclosure Returns Other" at bounding box center [823, 87] width 188 height 26
select select "3"
click at [729, 74] on select "Select Repossession Foreclosure Returns Other" at bounding box center [823, 87] width 188 height 26
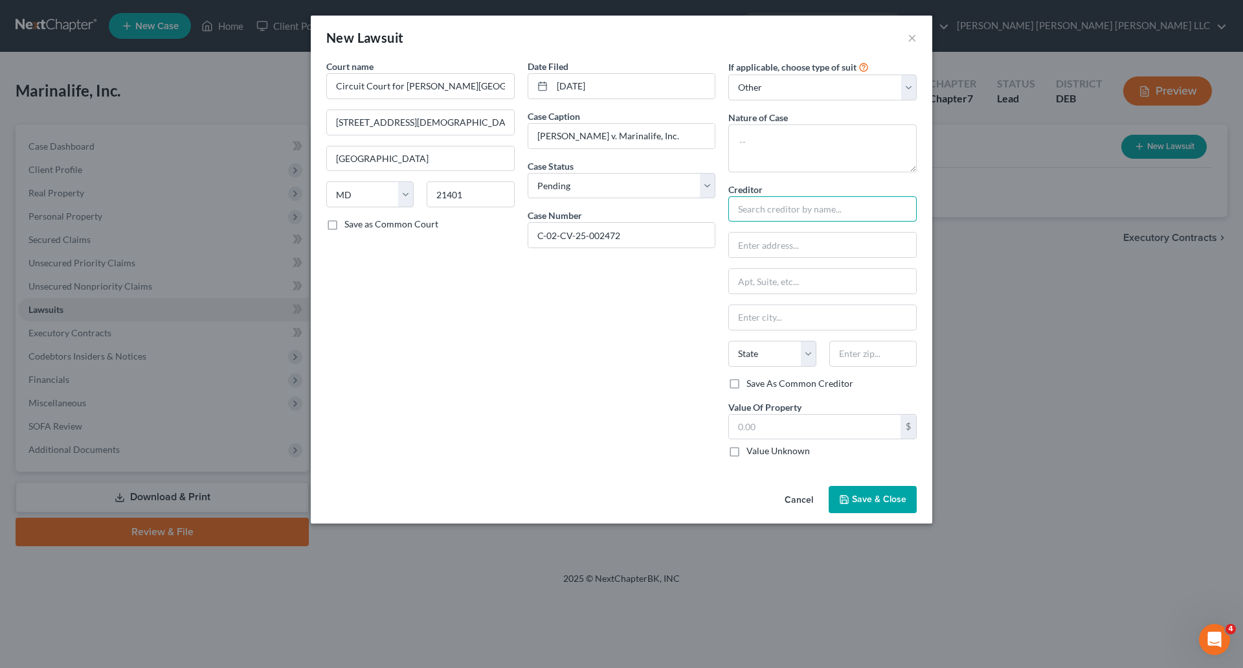
click at [806, 209] on input "text" at bounding box center [823, 209] width 188 height 26
click at [909, 85] on select "Select Repossession Foreclosure Returns Other" at bounding box center [823, 87] width 188 height 26
select select
click at [729, 74] on select "Select Repossession Foreclosure Returns Other" at bounding box center [823, 87] width 188 height 26
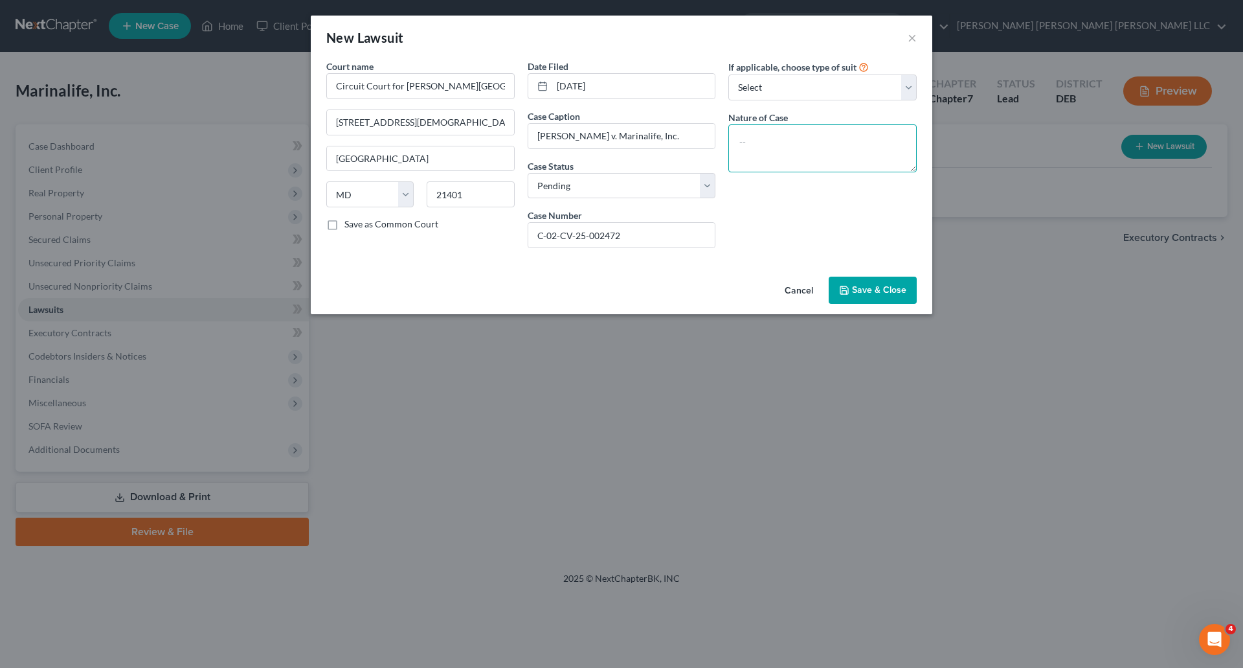
click at [793, 142] on textarea at bounding box center [823, 148] width 188 height 48
type textarea "Breach of Contract"
click at [741, 249] on div "If applicable, choose type of suit Select Repossession Foreclosure Returns Othe…" at bounding box center [822, 159] width 201 height 199
click at [872, 293] on span "Save & Close" at bounding box center [879, 289] width 54 height 11
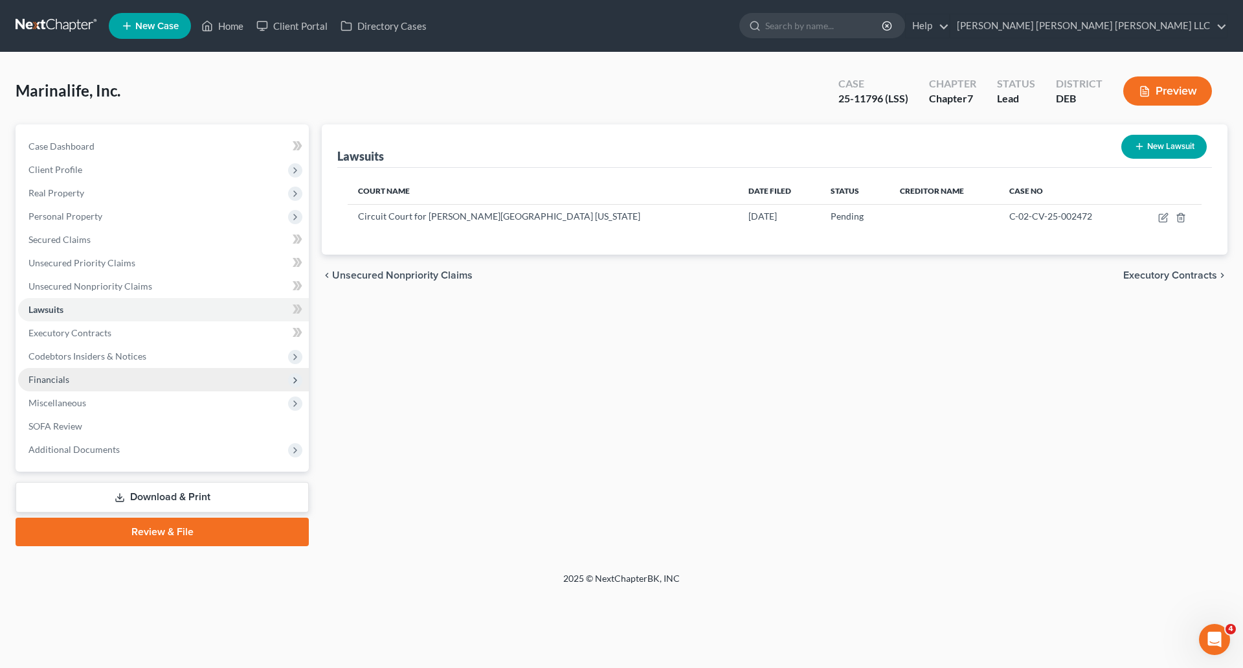
click at [60, 381] on span "Financials" at bounding box center [48, 379] width 41 height 11
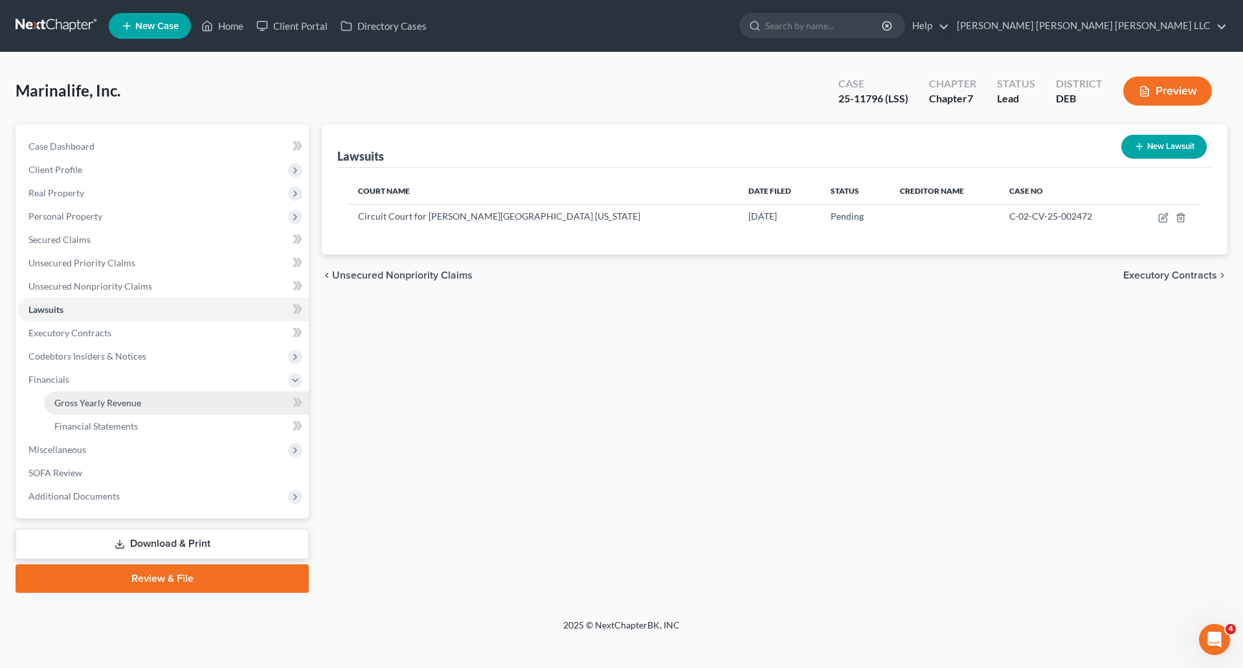
click at [84, 406] on span "Gross Yearly Revenue" at bounding box center [97, 402] width 87 height 11
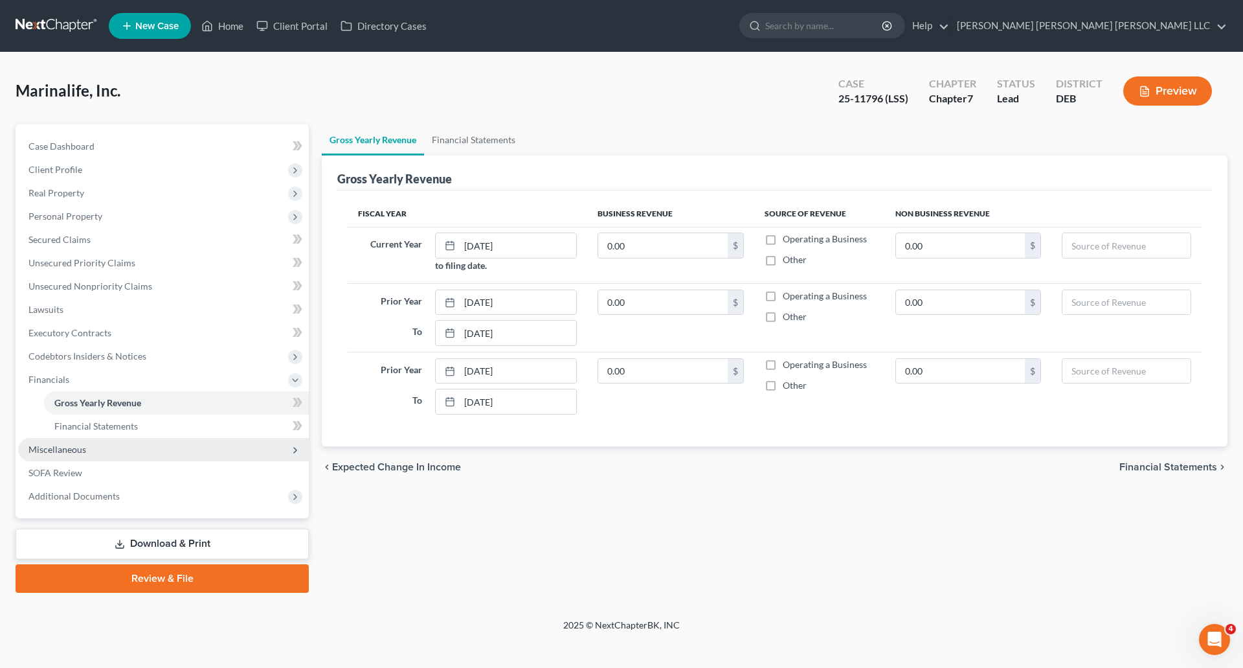
click at [74, 451] on span "Miscellaneous" at bounding box center [57, 449] width 58 height 11
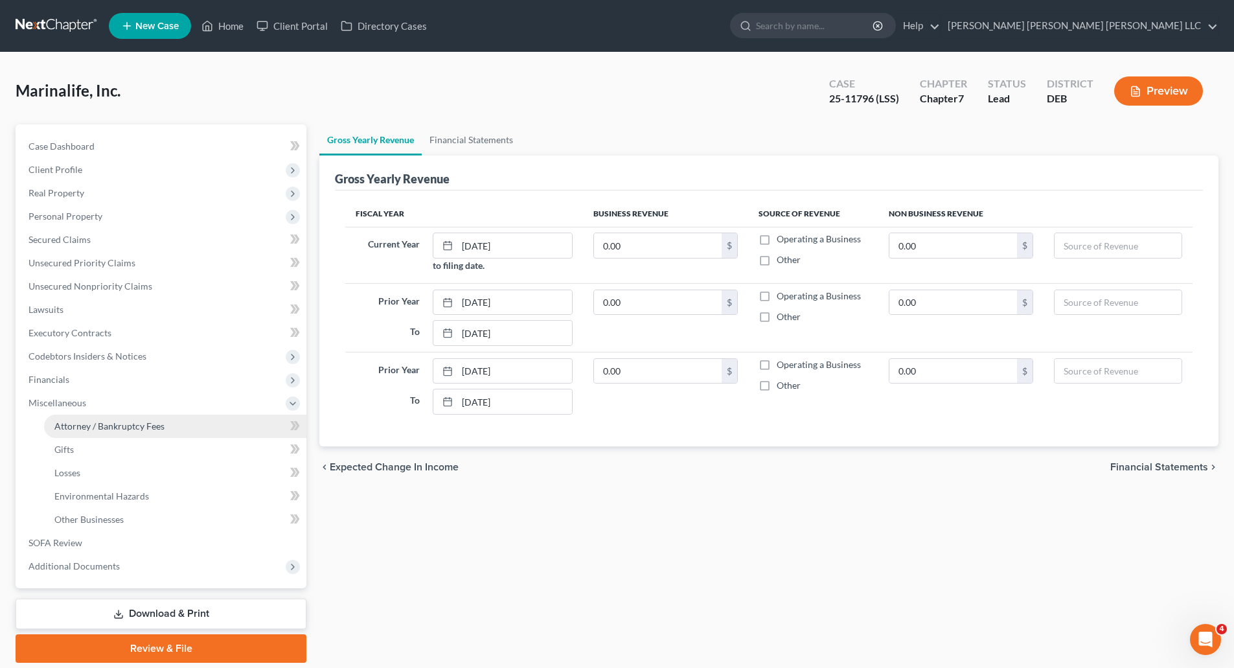
click at [106, 429] on span "Attorney / Bankruptcy Fees" at bounding box center [109, 425] width 110 height 11
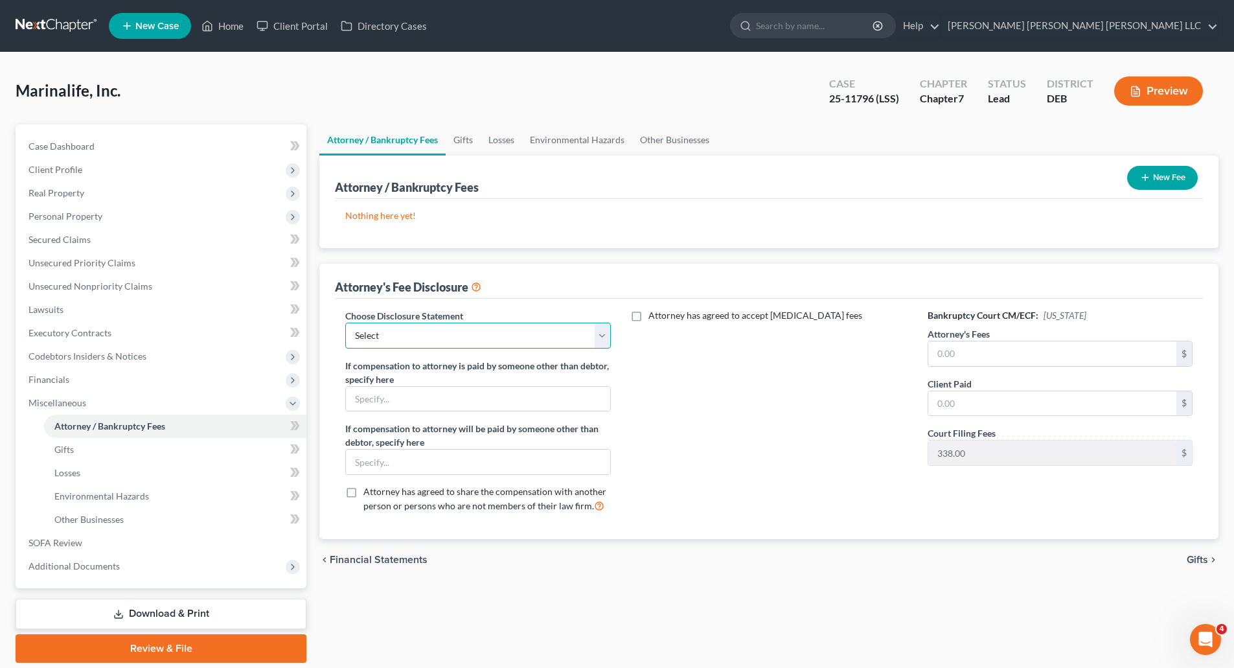
click at [504, 334] on select "Select Member" at bounding box center [477, 335] width 265 height 26
select select "0"
click at [345, 322] on select "Select Member" at bounding box center [477, 335] width 265 height 26
click at [600, 337] on select "Select Member" at bounding box center [477, 335] width 265 height 26
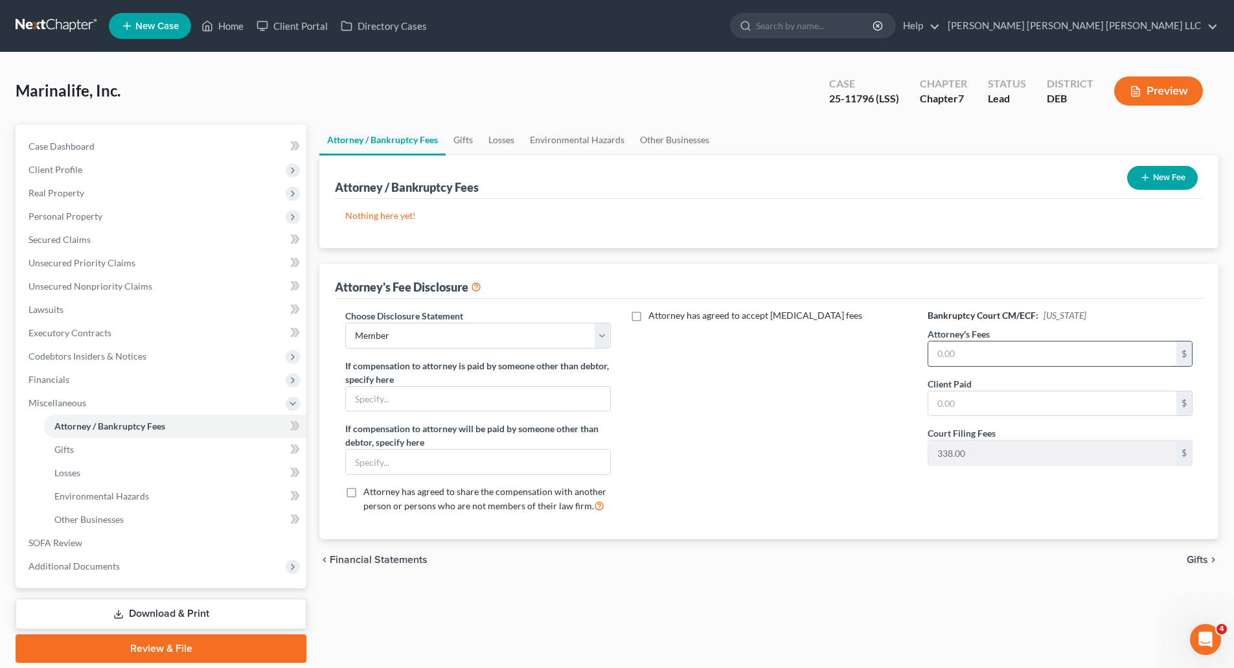
click at [990, 353] on input "text" at bounding box center [1052, 353] width 248 height 25
type input "15,000"
click at [757, 484] on div "Attorney has agreed to accept [MEDICAL_DATA] fees" at bounding box center [769, 416] width 291 height 214
click at [433, 397] on input "text" at bounding box center [478, 399] width 264 height 25
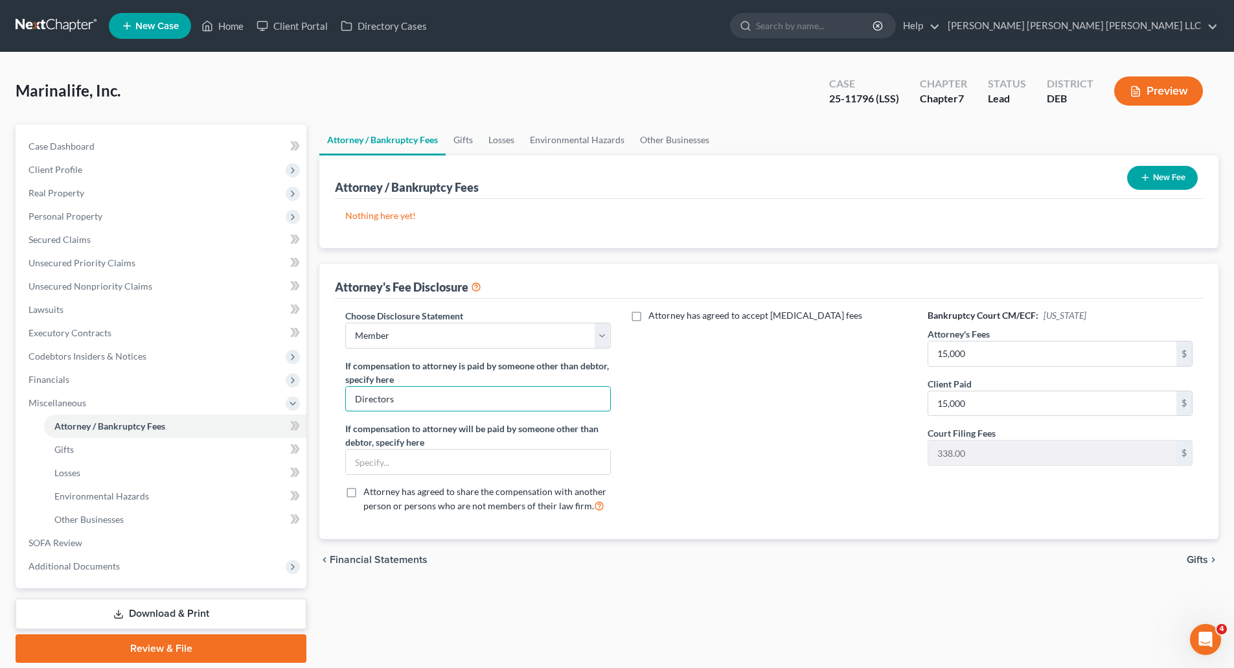
scroll to position [44, 0]
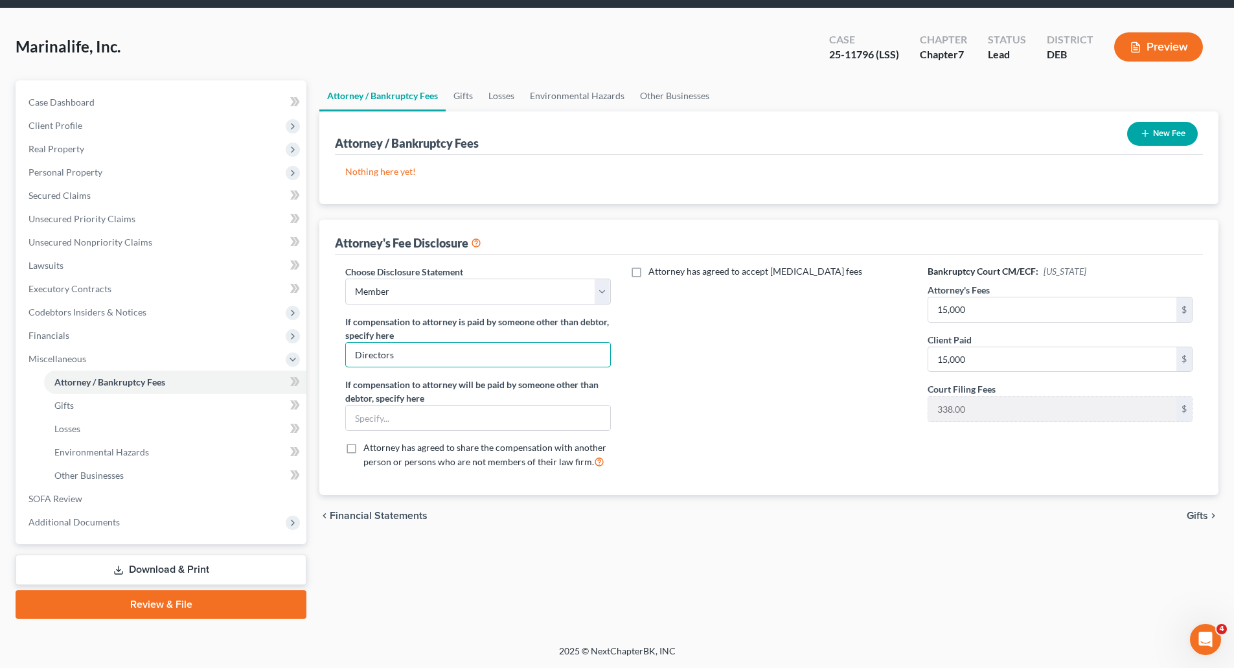
type input "Directors"
click at [90, 470] on span "Other Businesses" at bounding box center [88, 475] width 69 height 11
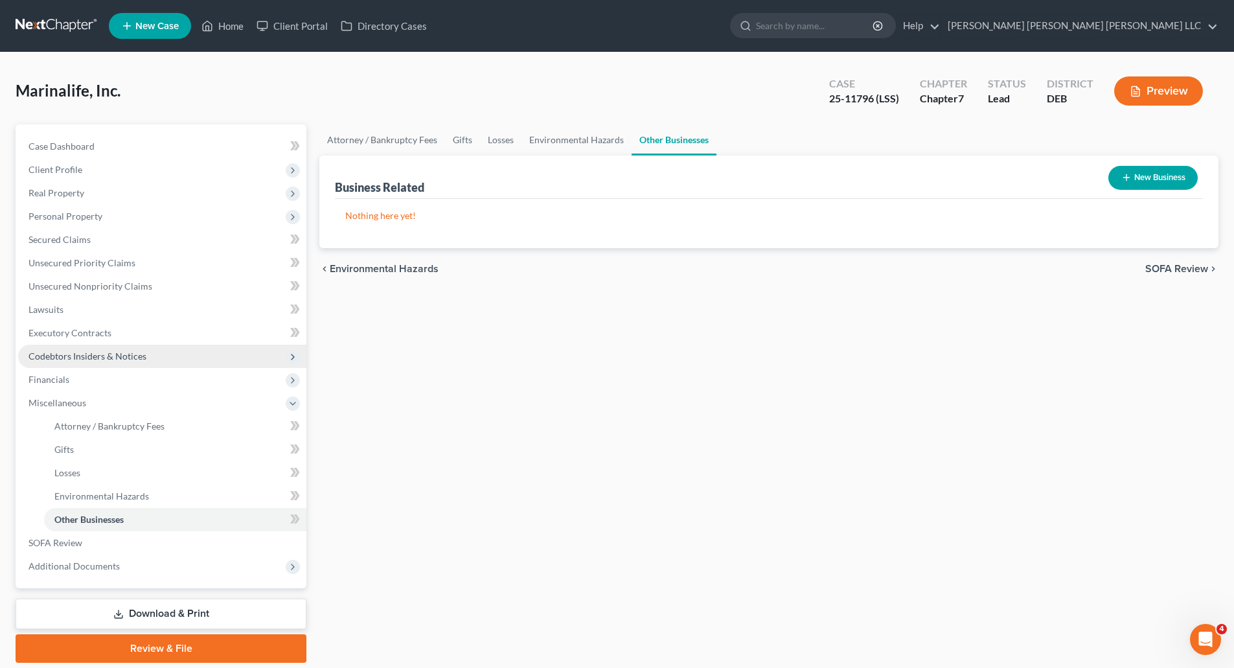
click at [89, 357] on span "Codebtors Insiders & Notices" at bounding box center [87, 355] width 118 height 11
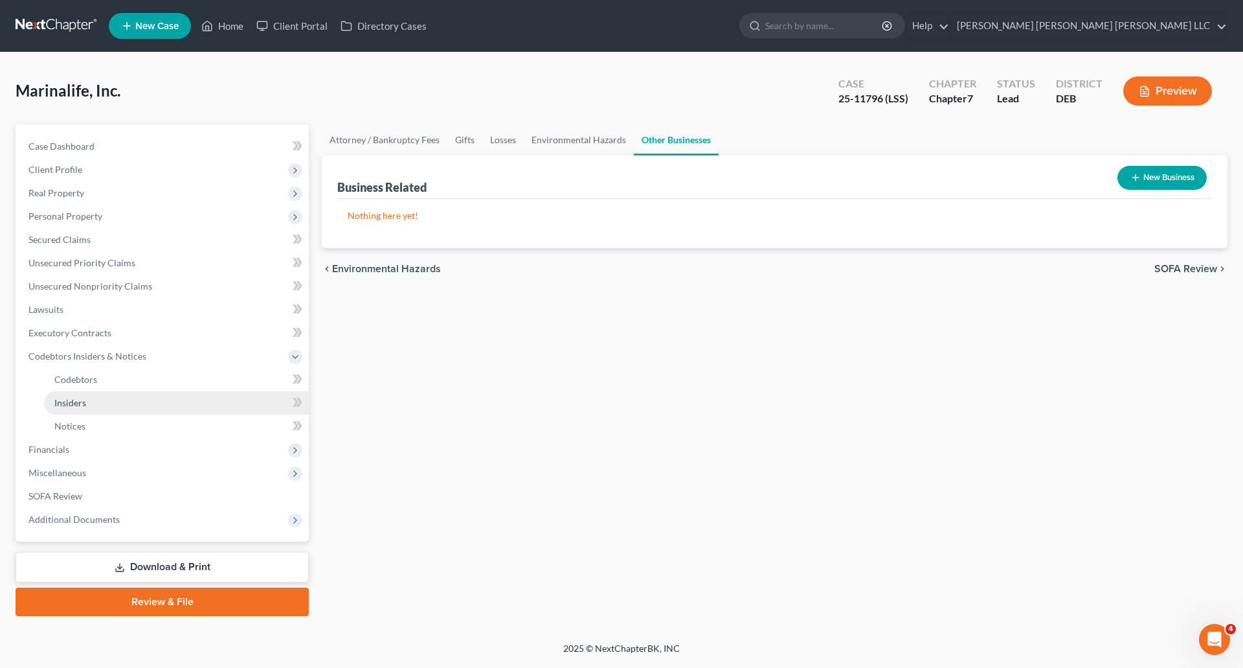
click at [68, 401] on span "Insiders" at bounding box center [70, 402] width 32 height 11
click at [1164, 181] on button "New Insider" at bounding box center [1166, 178] width 82 height 24
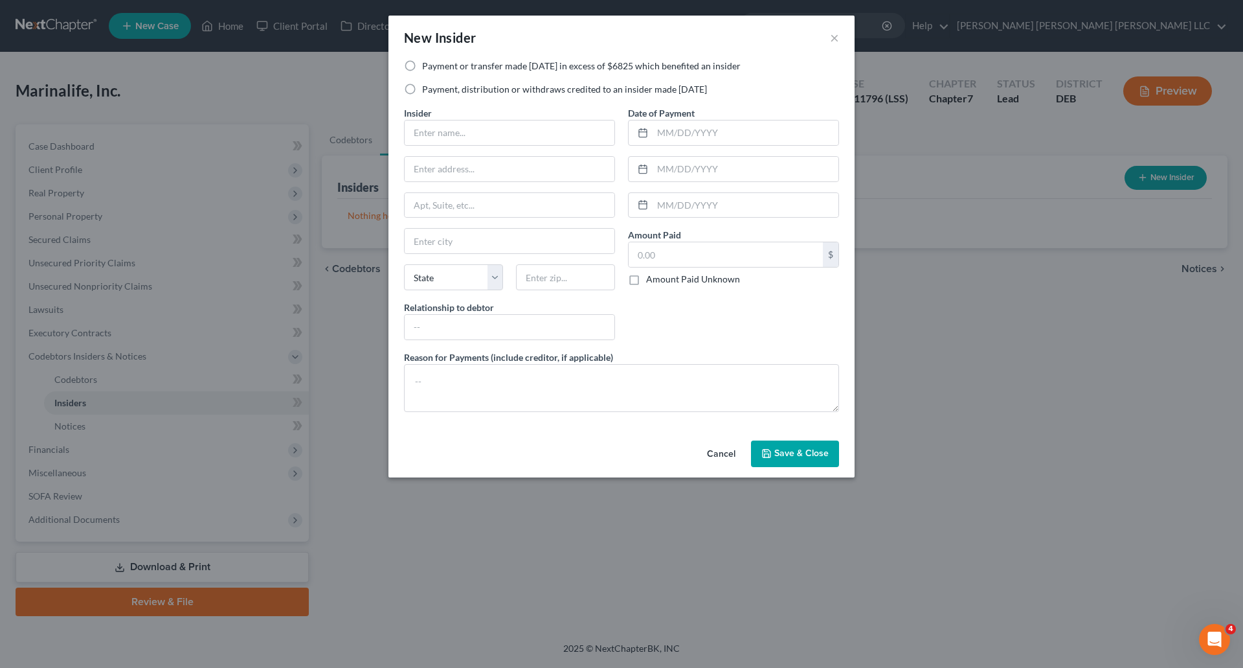
drag, startPoint x: 730, startPoint y: 455, endPoint x: 68, endPoint y: 564, distance: 671.5
click at [730, 455] on button "Cancel" at bounding box center [721, 455] width 49 height 26
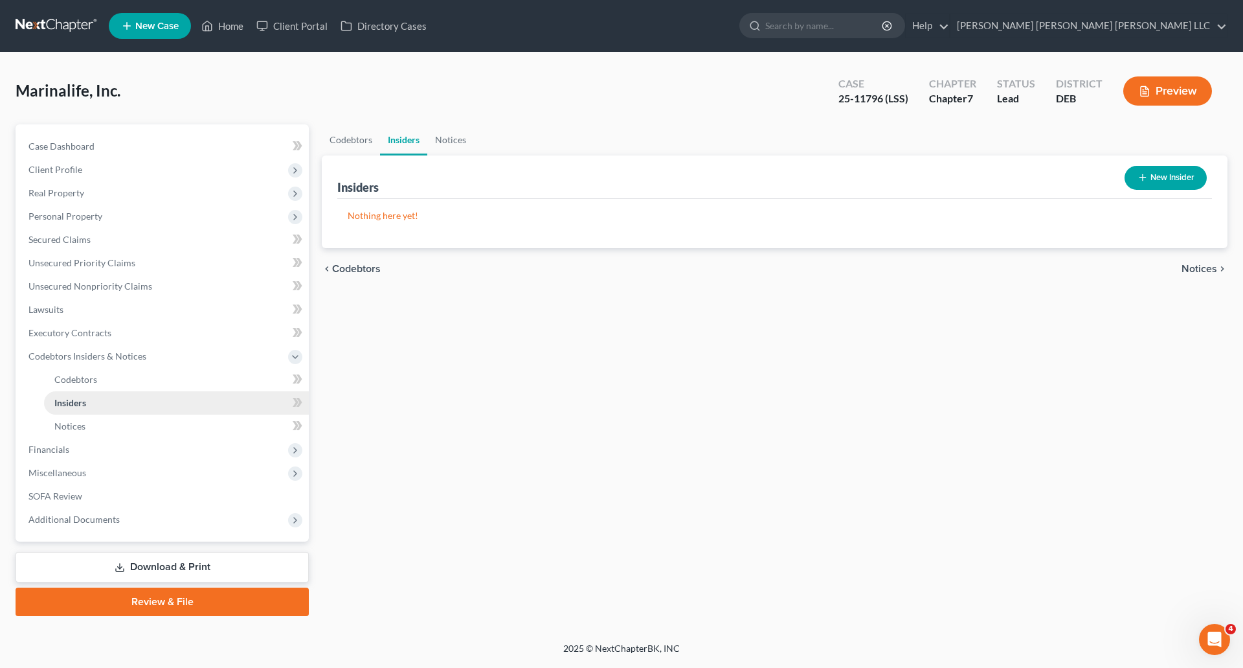
click at [76, 404] on span "Insiders" at bounding box center [70, 402] width 32 height 11
click at [42, 497] on span "SOFA Review" at bounding box center [55, 495] width 54 height 11
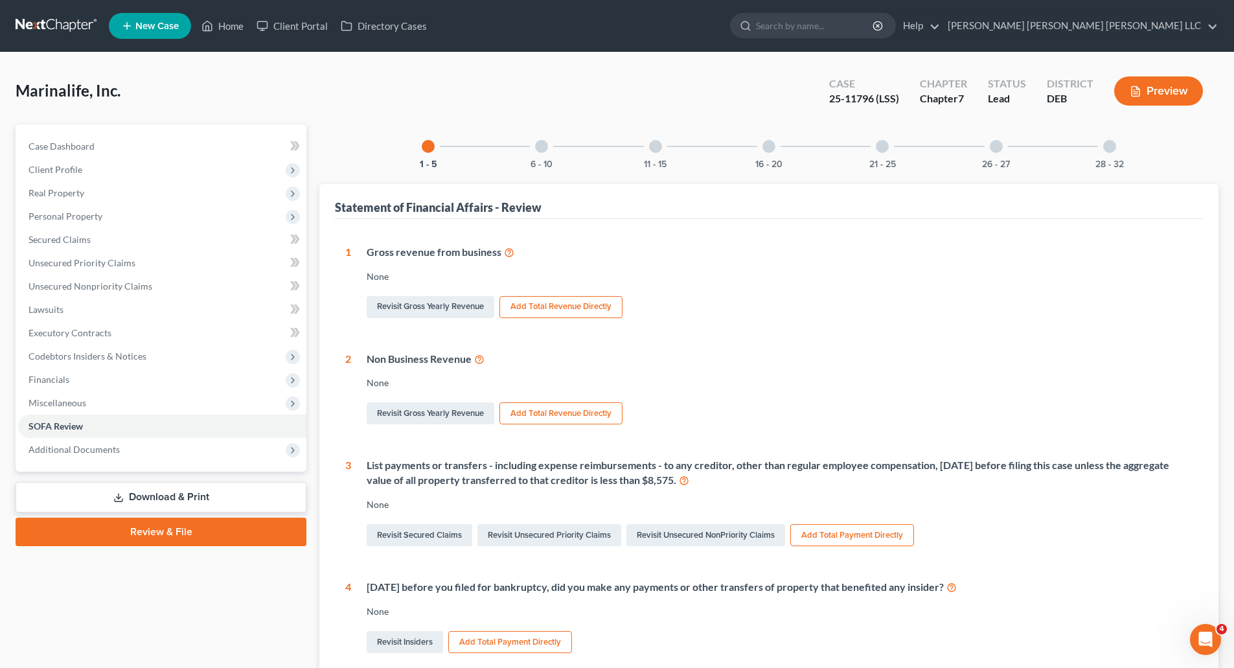
click at [1107, 148] on div at bounding box center [1109, 146] width 13 height 13
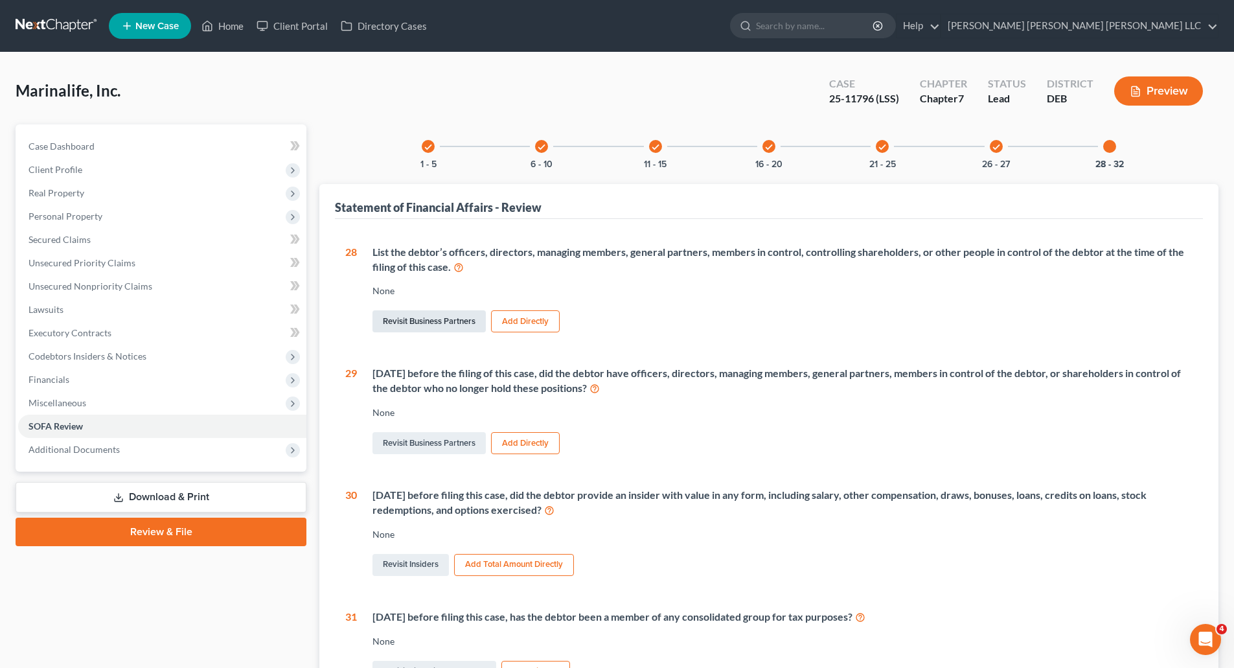
click at [429, 317] on link "Revisit Business Partners" at bounding box center [428, 321] width 113 height 22
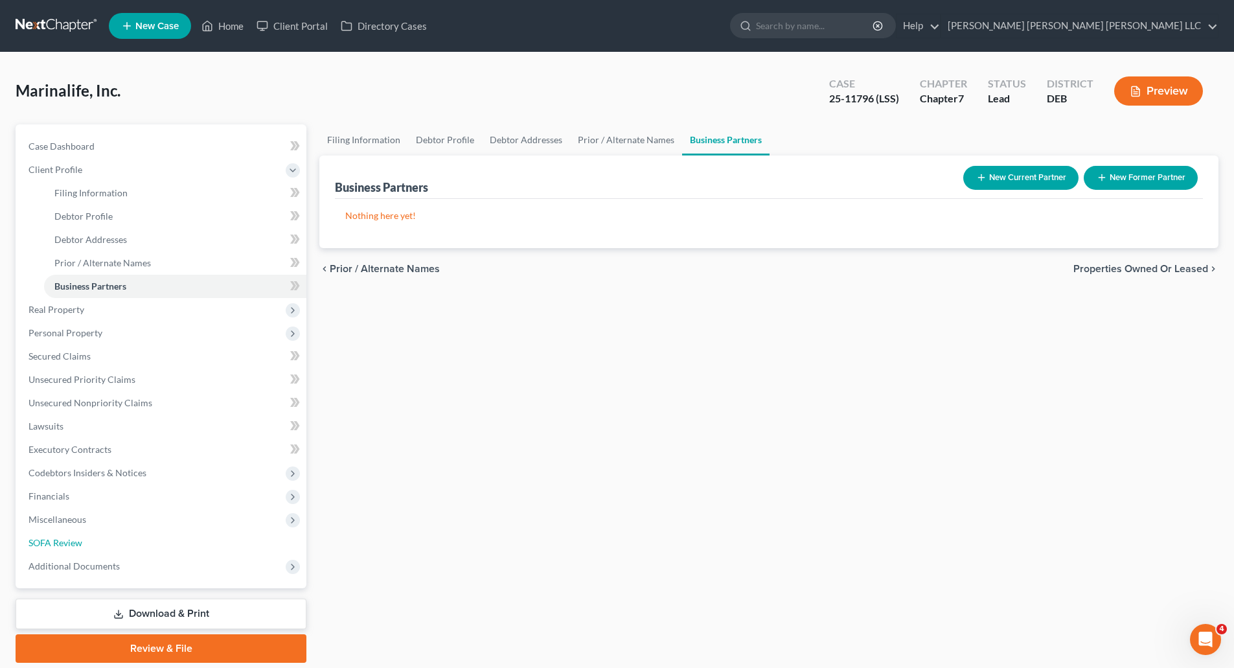
drag, startPoint x: 58, startPoint y: 539, endPoint x: 764, endPoint y: 7, distance: 884.2
click at [58, 539] on span "SOFA Review" at bounding box center [55, 542] width 54 height 11
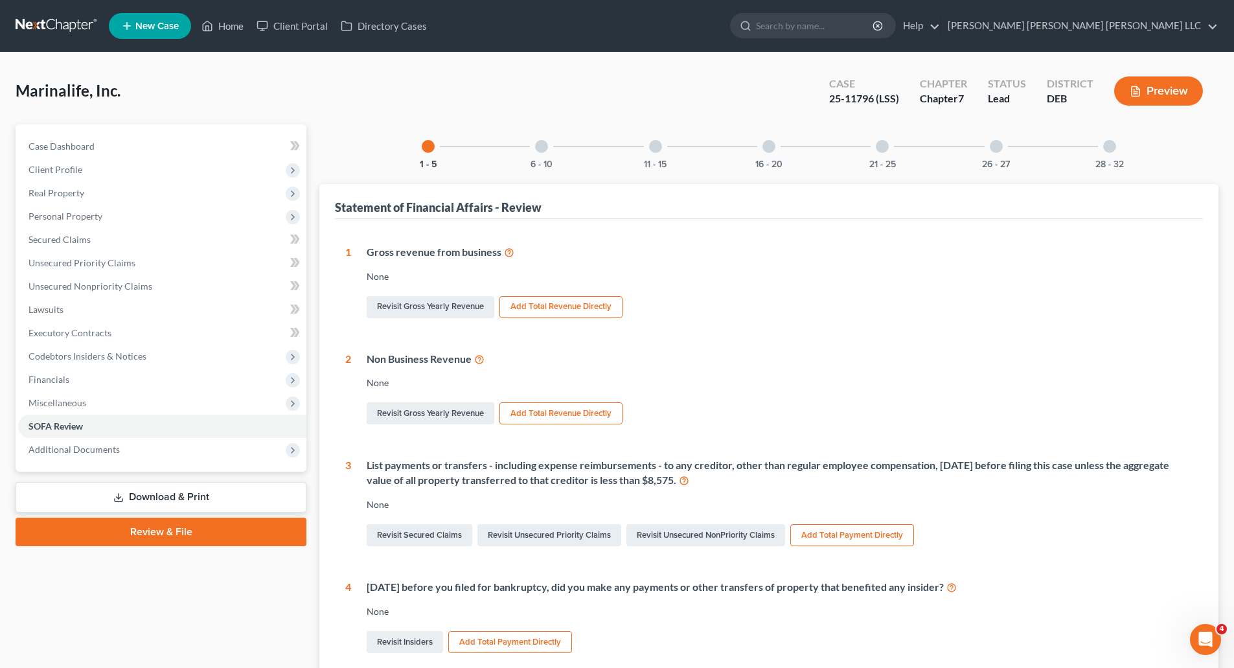
click at [541, 148] on div at bounding box center [541, 146] width 13 height 13
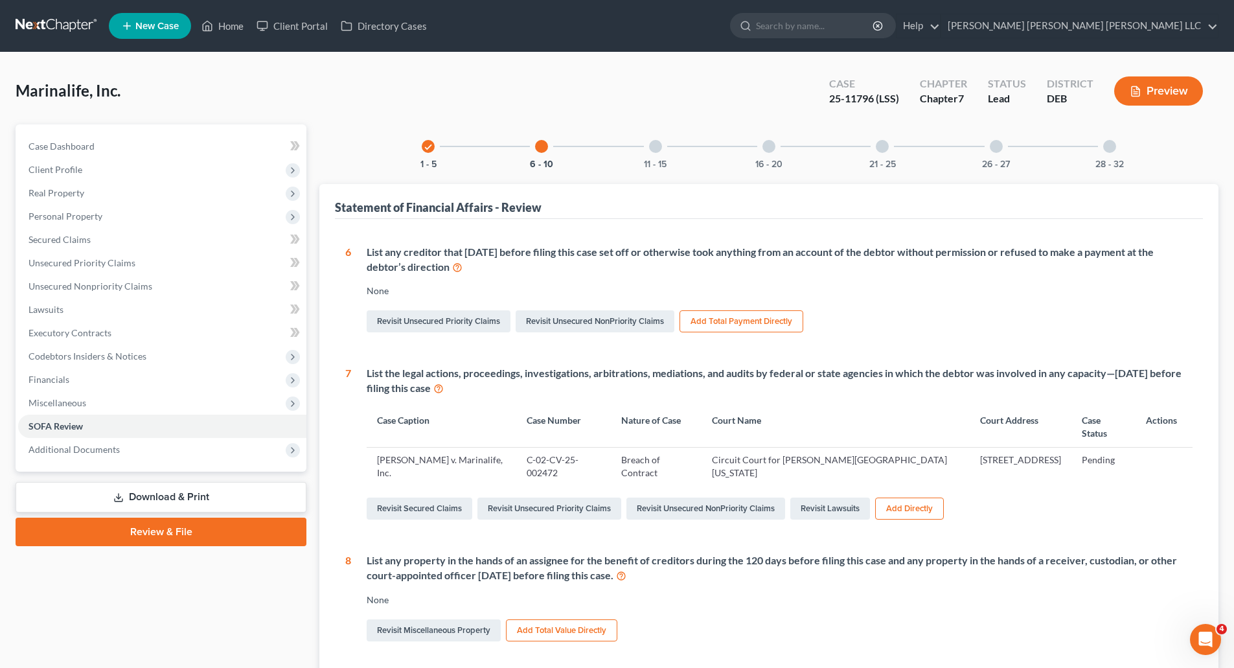
drag, startPoint x: 655, startPoint y: 148, endPoint x: 747, endPoint y: 245, distance: 133.3
click at [655, 148] on div at bounding box center [655, 146] width 13 height 13
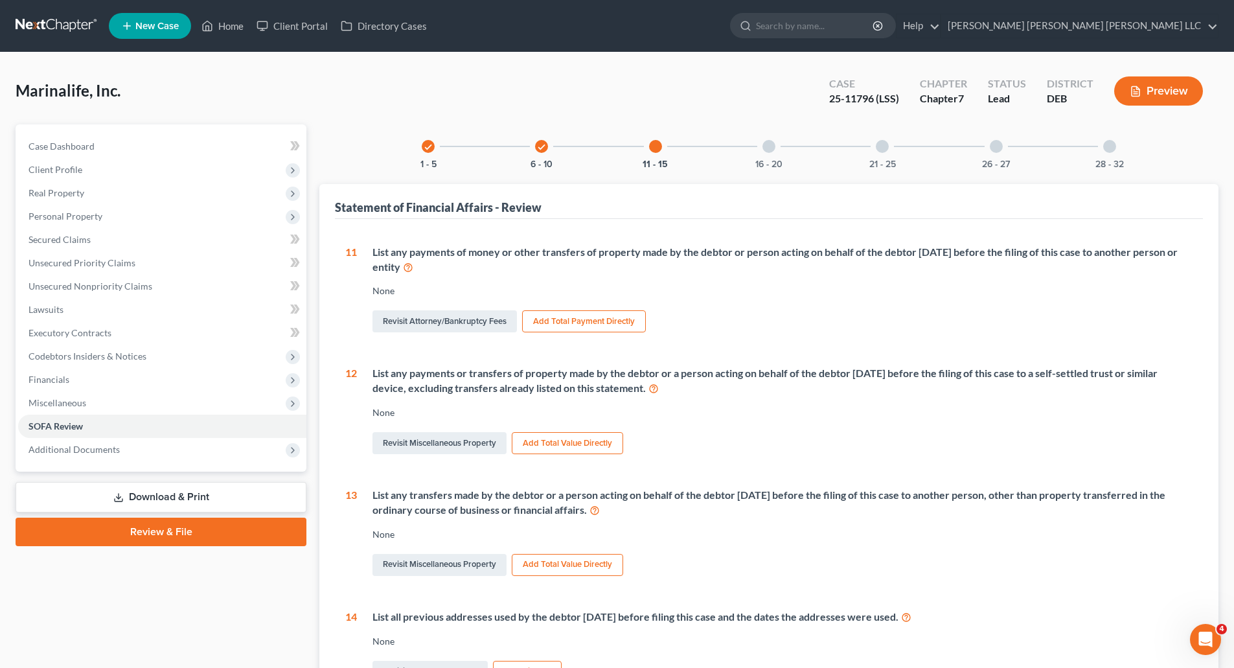
click at [773, 151] on div at bounding box center [768, 146] width 13 height 13
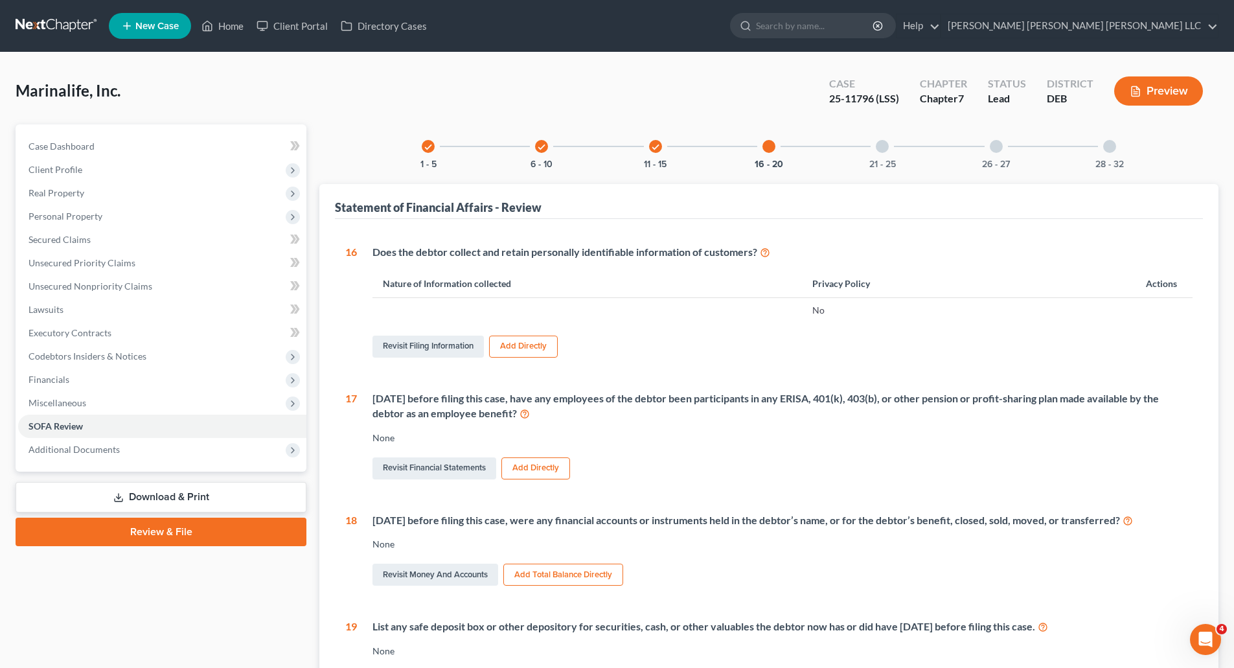
click at [520, 349] on button "Add Directly" at bounding box center [523, 346] width 69 height 22
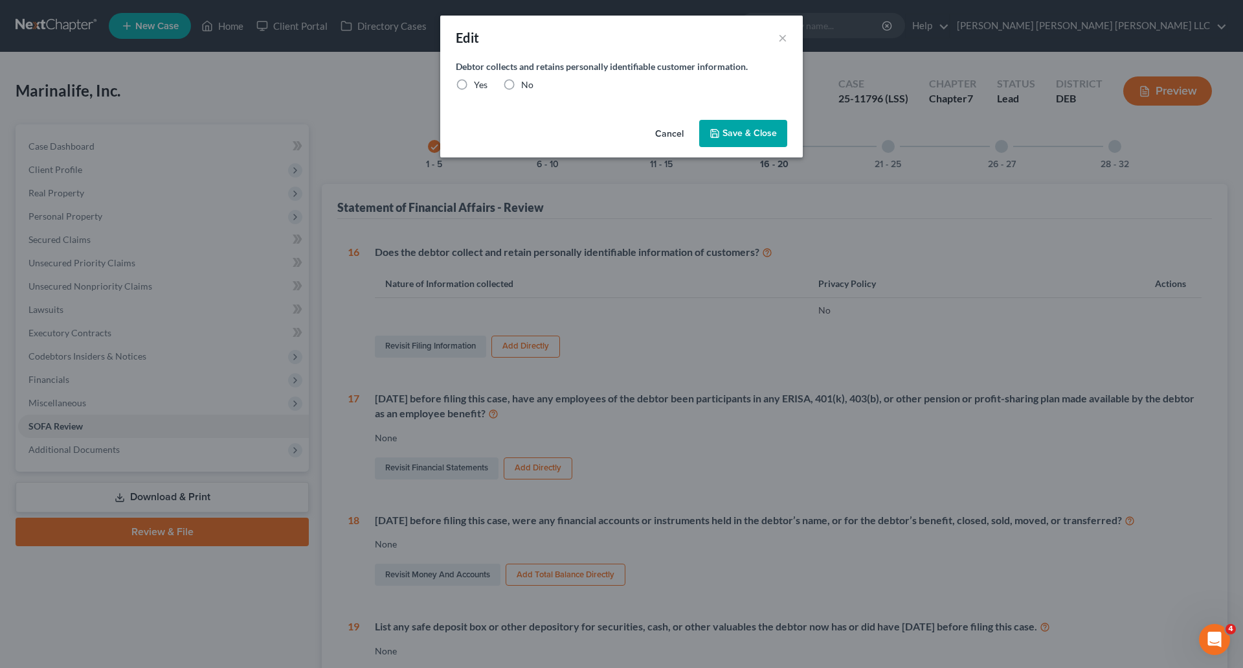
click at [474, 85] on label "Yes" at bounding box center [481, 84] width 14 height 13
click at [479, 85] on input "Yes" at bounding box center [483, 82] width 8 height 8
radio input "true"
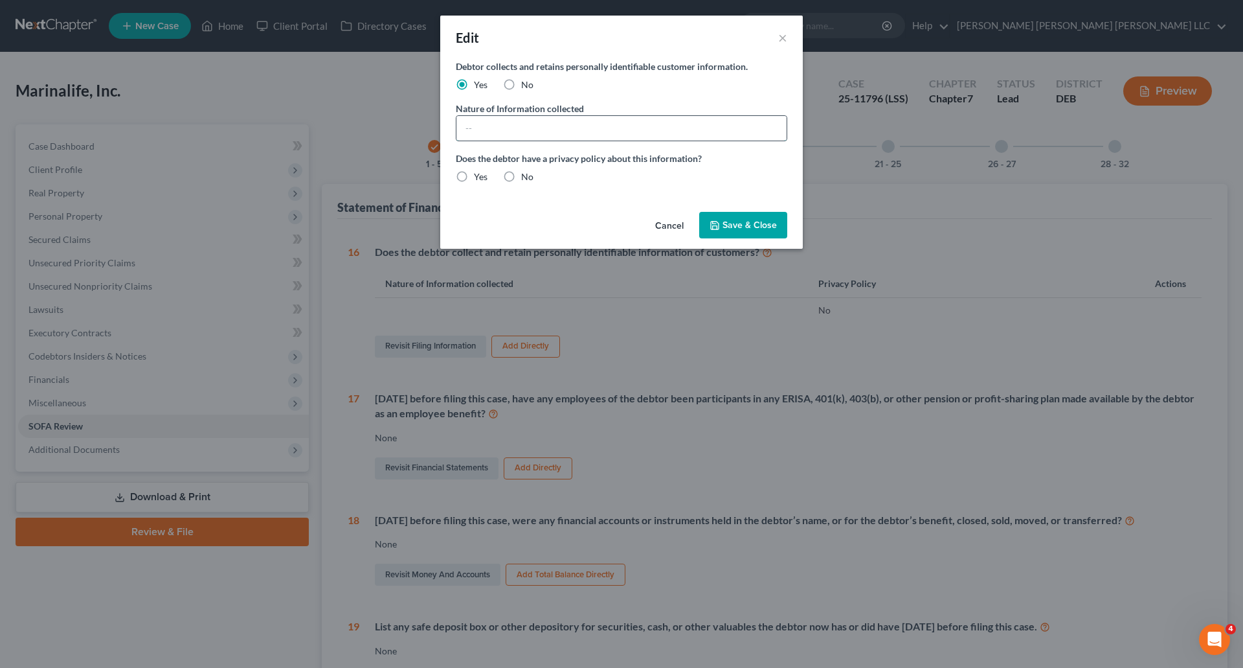
paste input "Name, Address, Email, Phone number, vessel information"
type input "Name, Address, Email, Phone number, vessel information"
click at [730, 223] on span "Save & Close" at bounding box center [750, 225] width 54 height 11
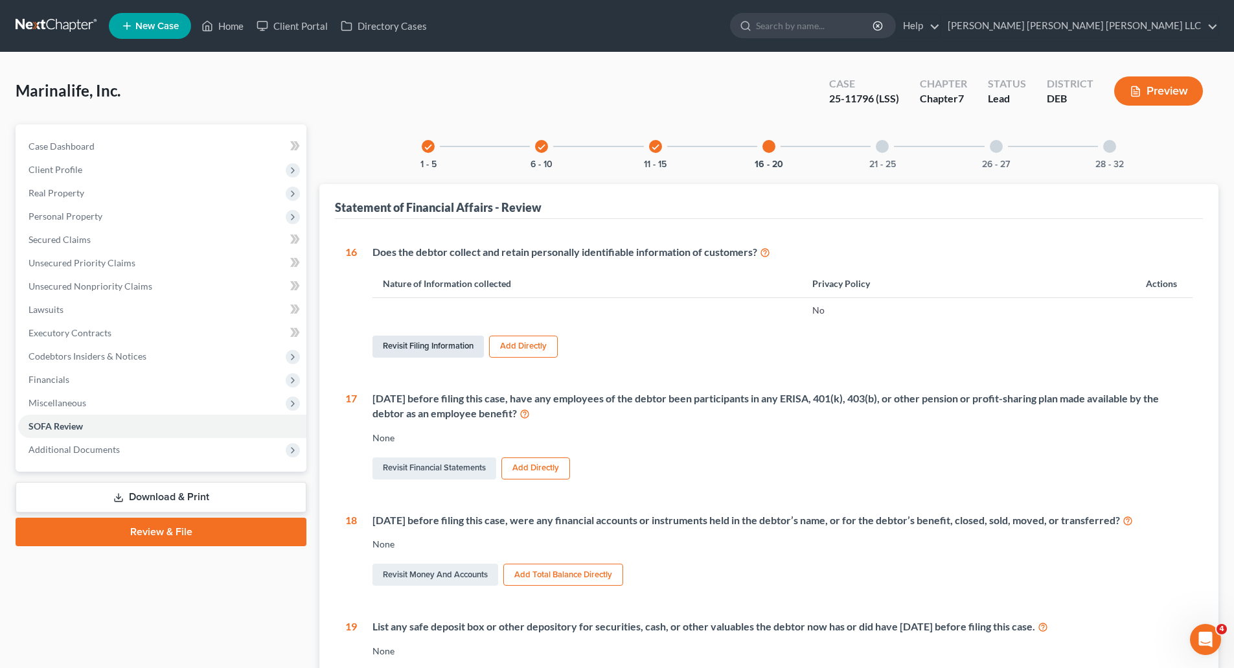
click at [439, 348] on link "Revisit Filing Information" at bounding box center [427, 346] width 111 height 22
select select "3"
select select "1"
select select "0"
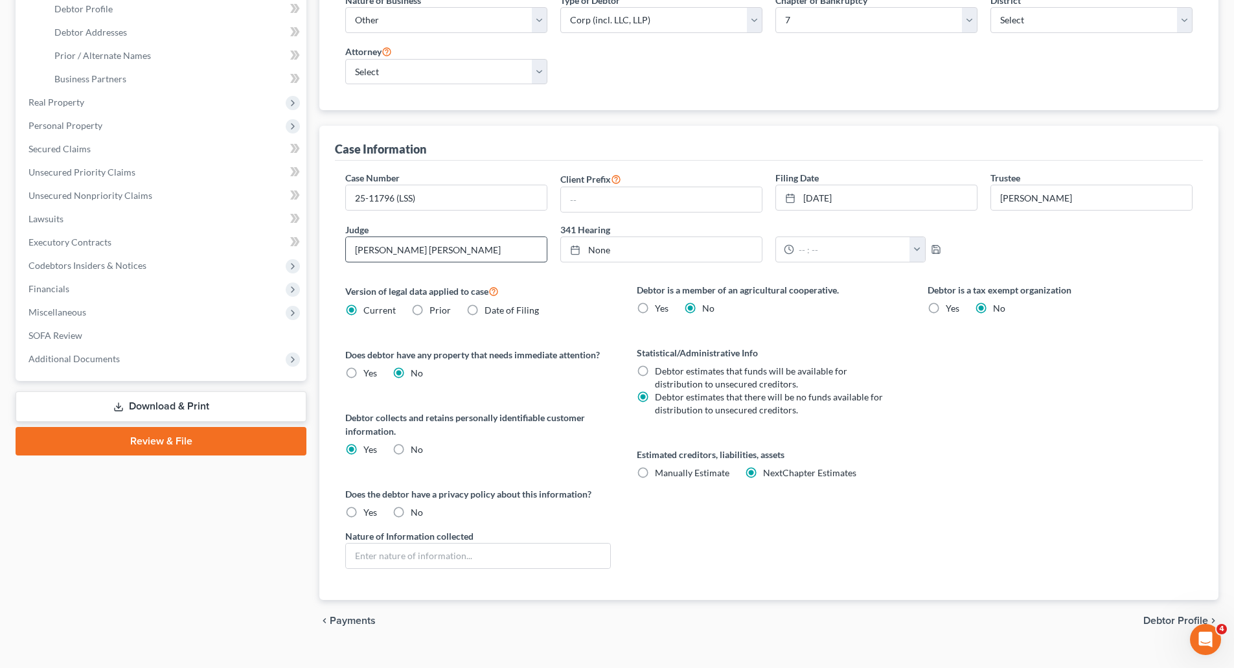
scroll to position [230, 0]
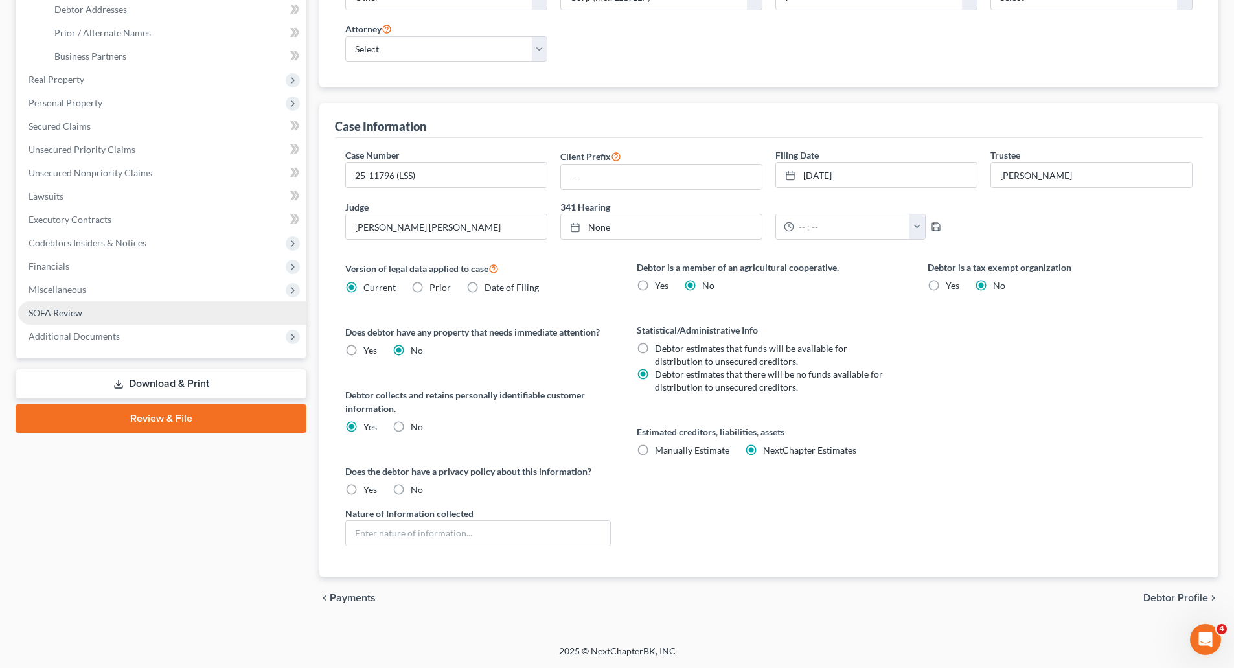
click at [68, 318] on link "SOFA Review" at bounding box center [162, 312] width 288 height 23
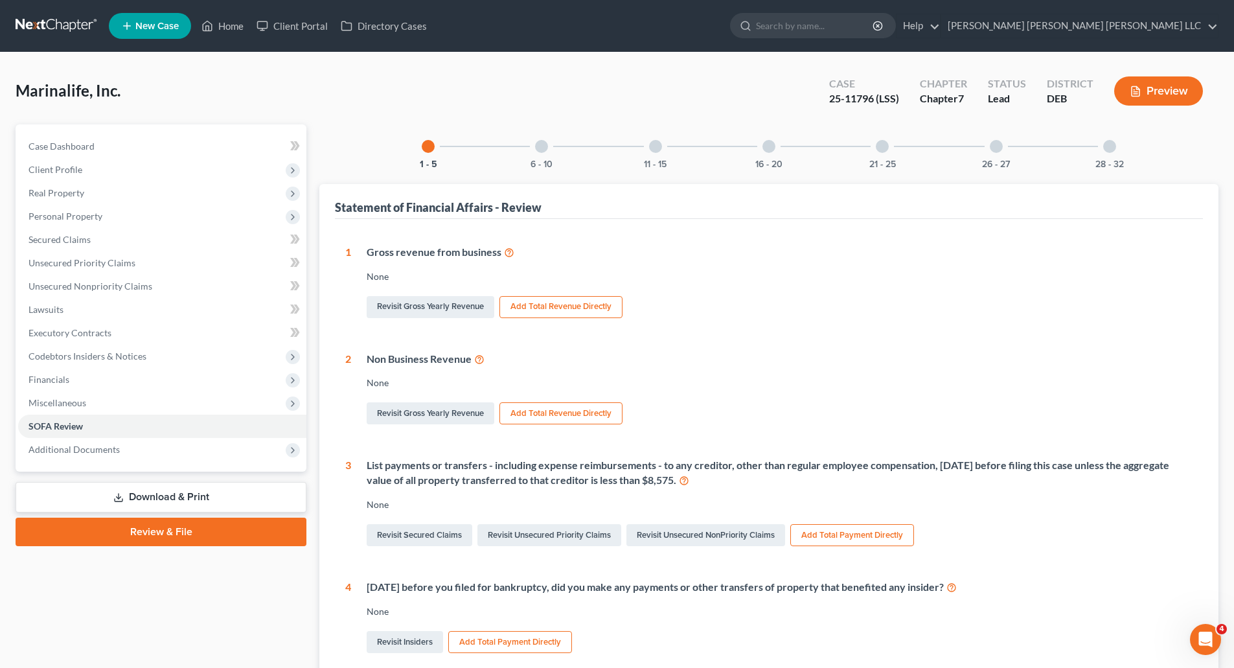
click at [772, 150] on div at bounding box center [768, 146] width 13 height 13
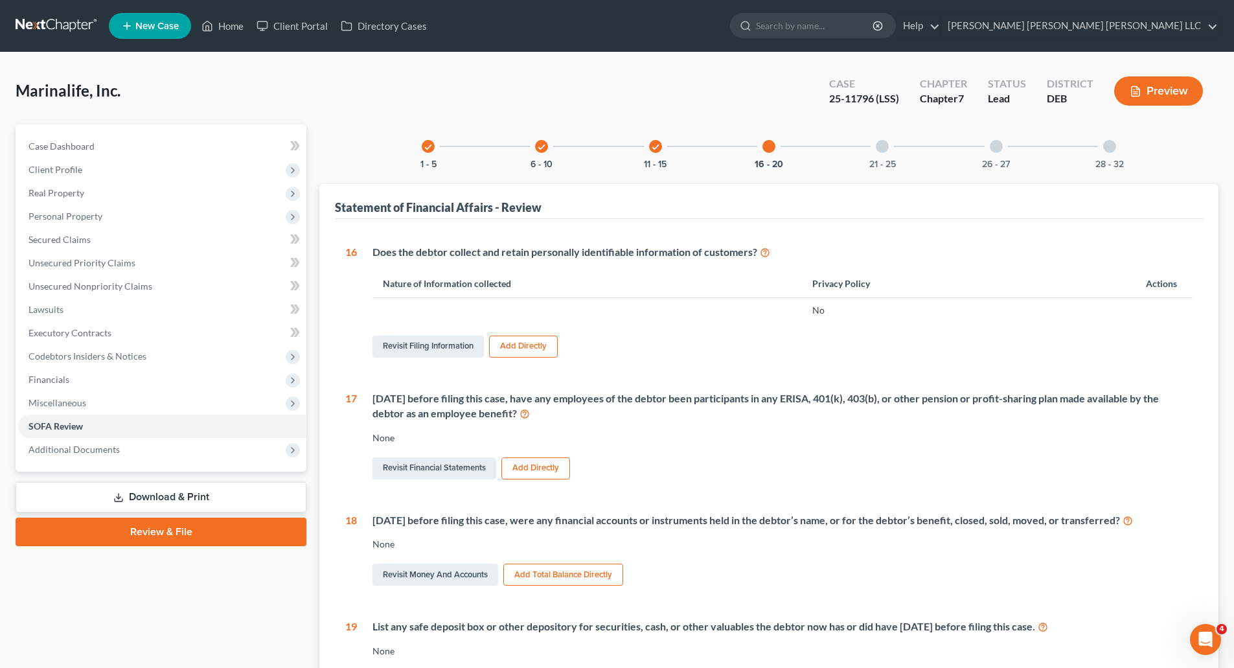
click at [534, 350] on button "Add Directly" at bounding box center [523, 346] width 69 height 22
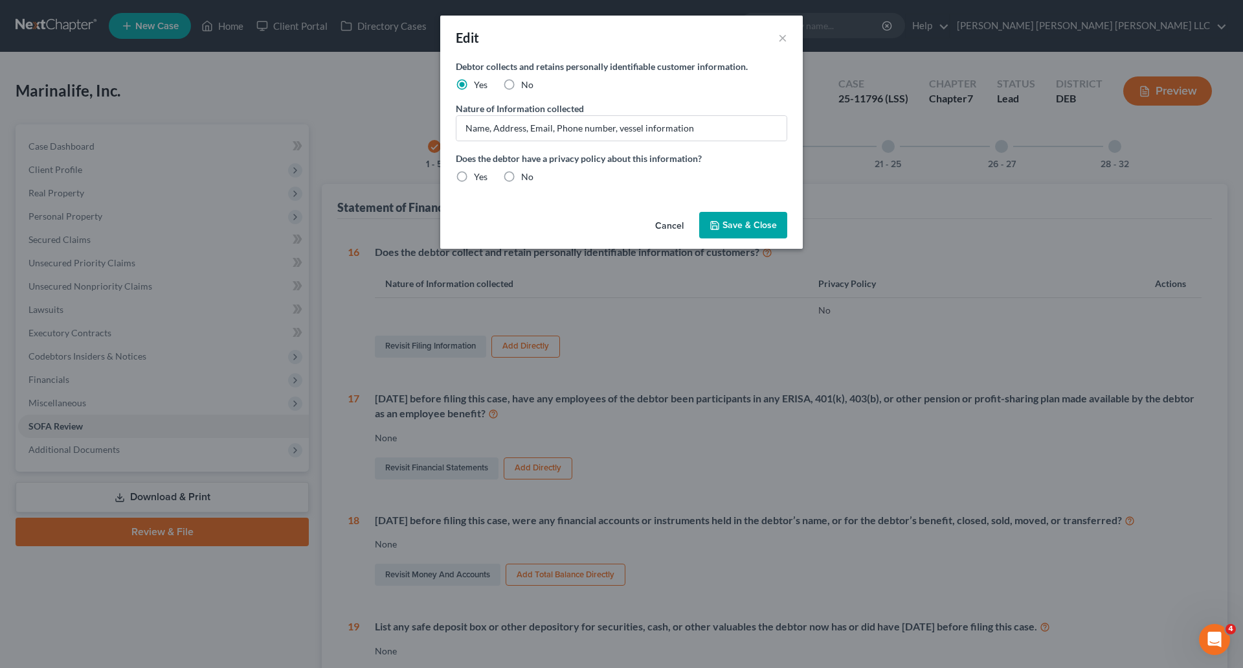
click at [744, 227] on span "Save & Close" at bounding box center [750, 225] width 54 height 11
